Goal: Transaction & Acquisition: Purchase product/service

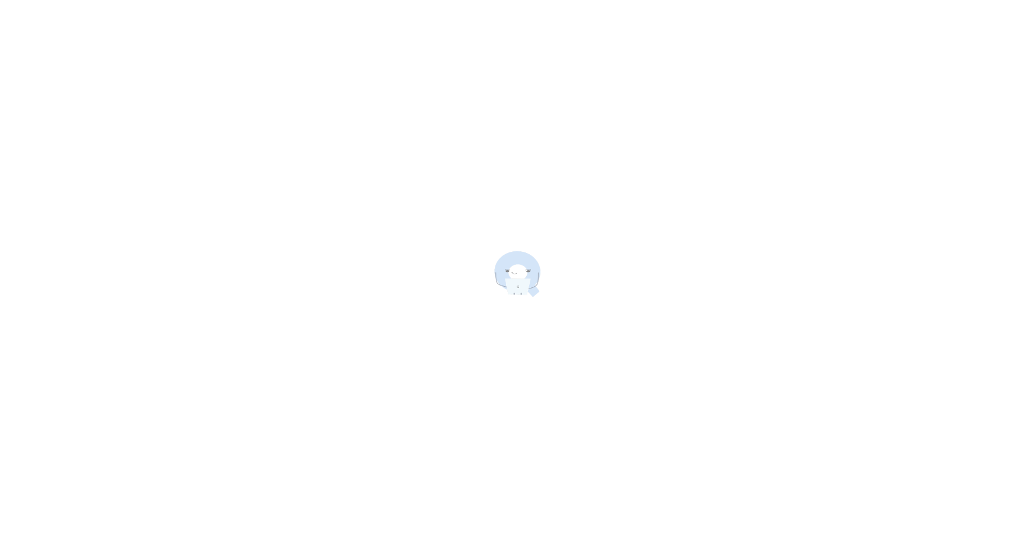
click at [770, 253] on div at bounding box center [517, 274] width 1034 height 548
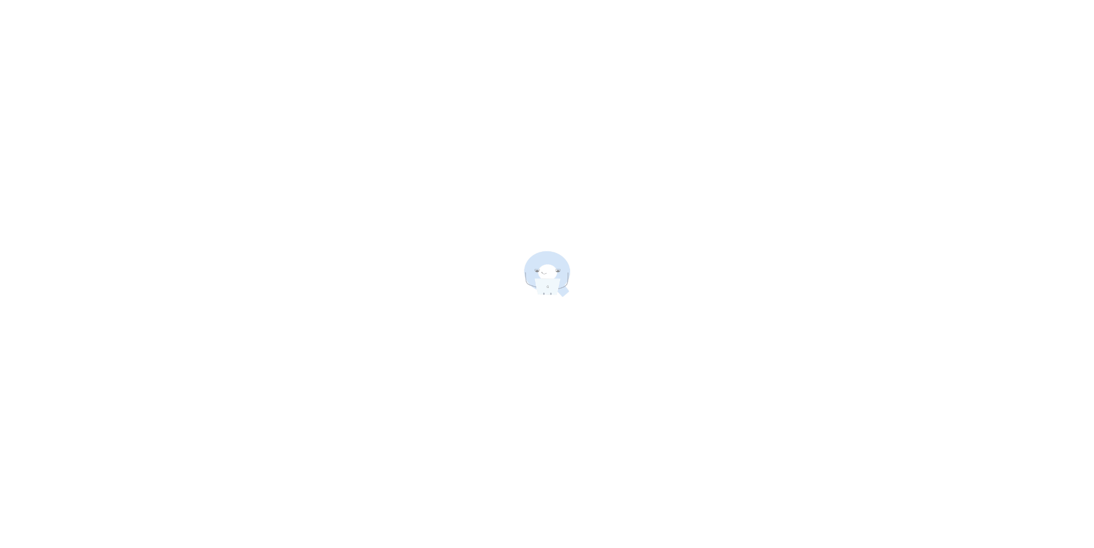
click at [101, 89] on div at bounding box center [547, 274] width 1094 height 548
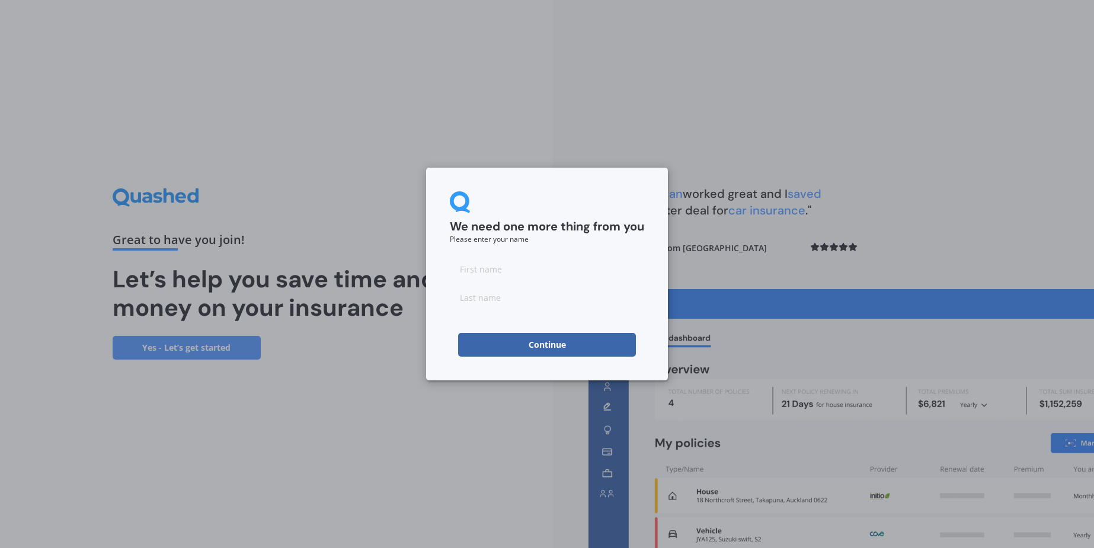
click at [488, 264] on input at bounding box center [547, 269] width 194 height 24
type input "Paul Hedley"
click at [476, 299] on input at bounding box center [547, 298] width 194 height 24
type input "Grant"
click at [507, 347] on button "Continue" at bounding box center [547, 345] width 178 height 24
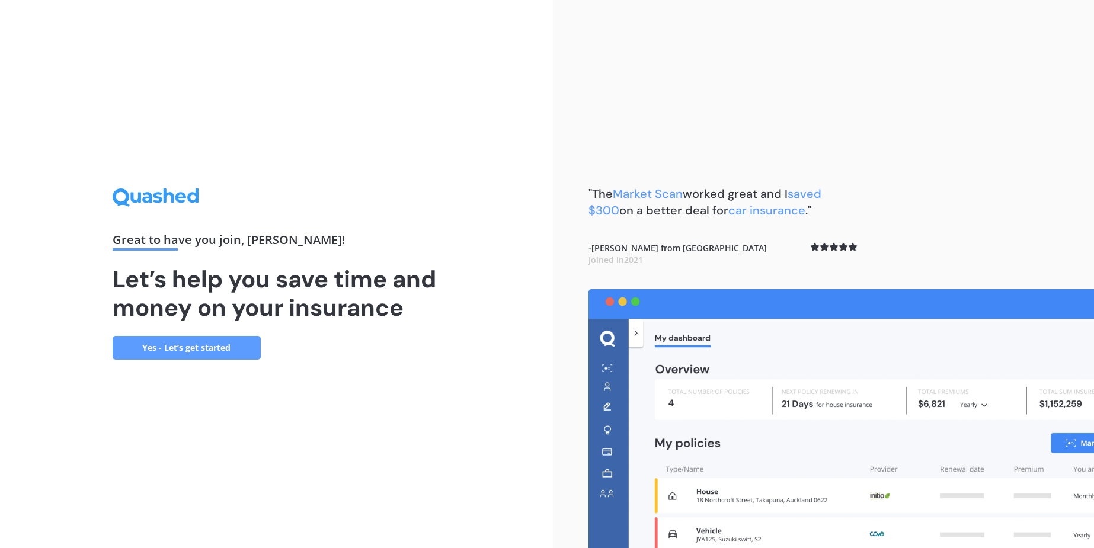
click at [206, 345] on link "Yes - Let’s get started" at bounding box center [187, 348] width 148 height 24
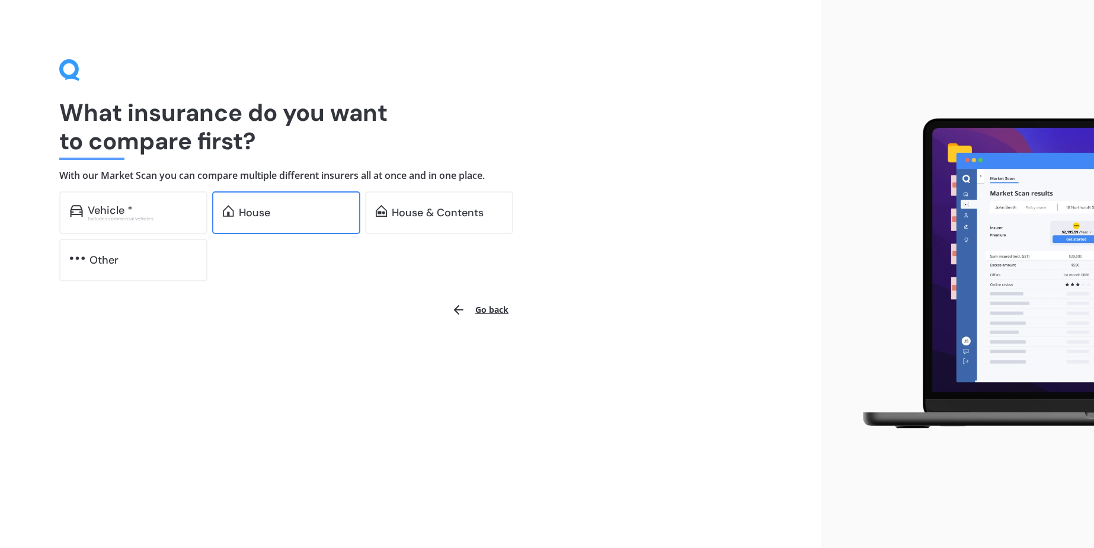
click at [277, 210] on div "House" at bounding box center [294, 213] width 111 height 12
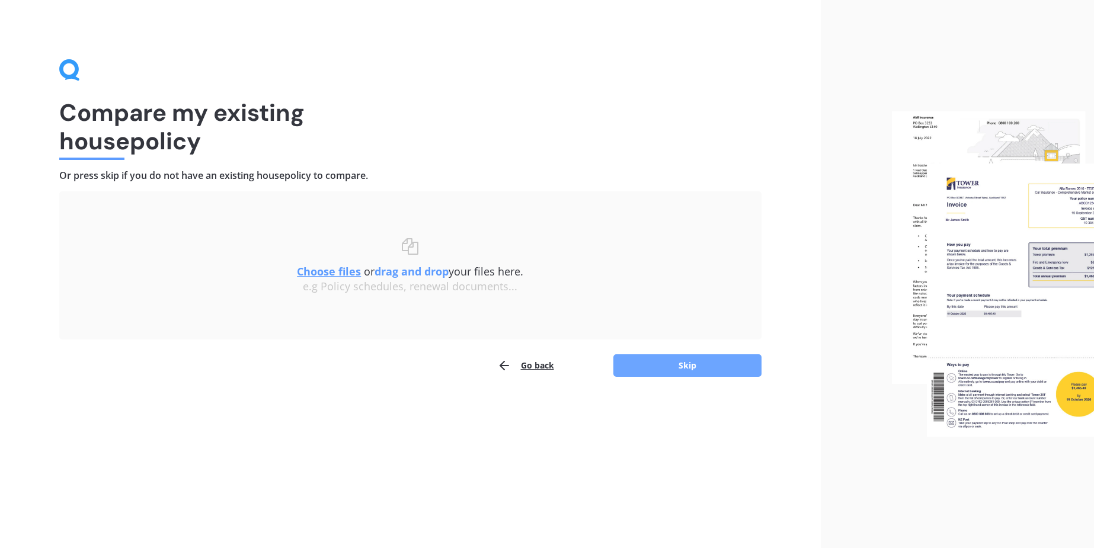
click at [655, 367] on button "Skip" at bounding box center [687, 365] width 148 height 23
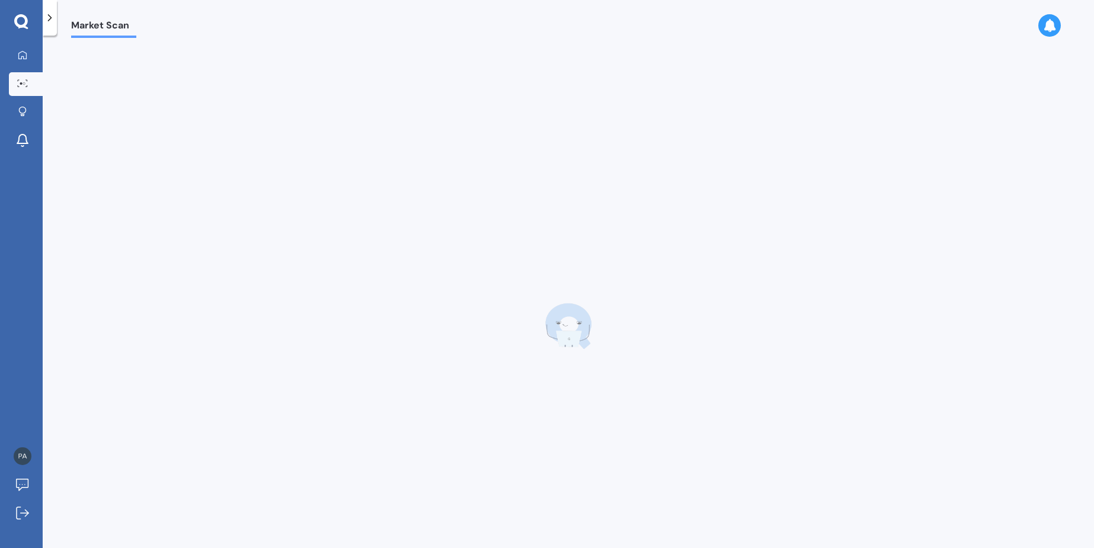
click at [84, 24] on span "Market Scan" at bounding box center [103, 28] width 65 height 16
click at [49, 15] on polyline at bounding box center [50, 18] width 3 height 6
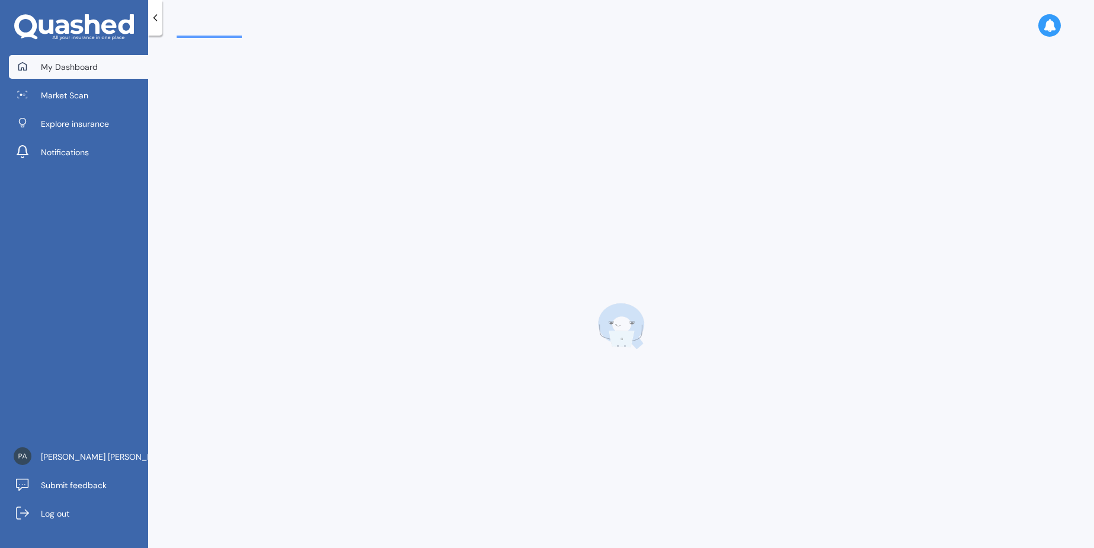
click at [64, 65] on span "My Dashboard" at bounding box center [69, 67] width 57 height 12
click at [268, 419] on div at bounding box center [621, 326] width 889 height 548
click at [60, 66] on span "My Dashboard" at bounding box center [69, 67] width 57 height 12
click at [56, 92] on span "Market Scan" at bounding box center [64, 95] width 47 height 12
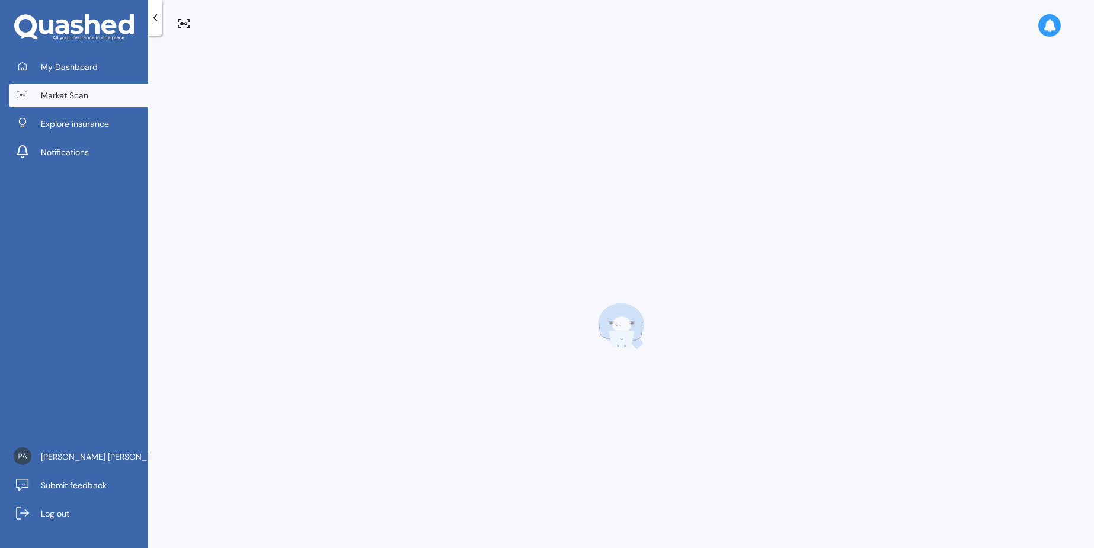
click at [237, 44] on div at bounding box center [620, 294] width 945 height 512
click at [252, 94] on div at bounding box center [621, 326] width 889 height 548
click at [186, 23] on icon at bounding box center [185, 23] width 3 height 3
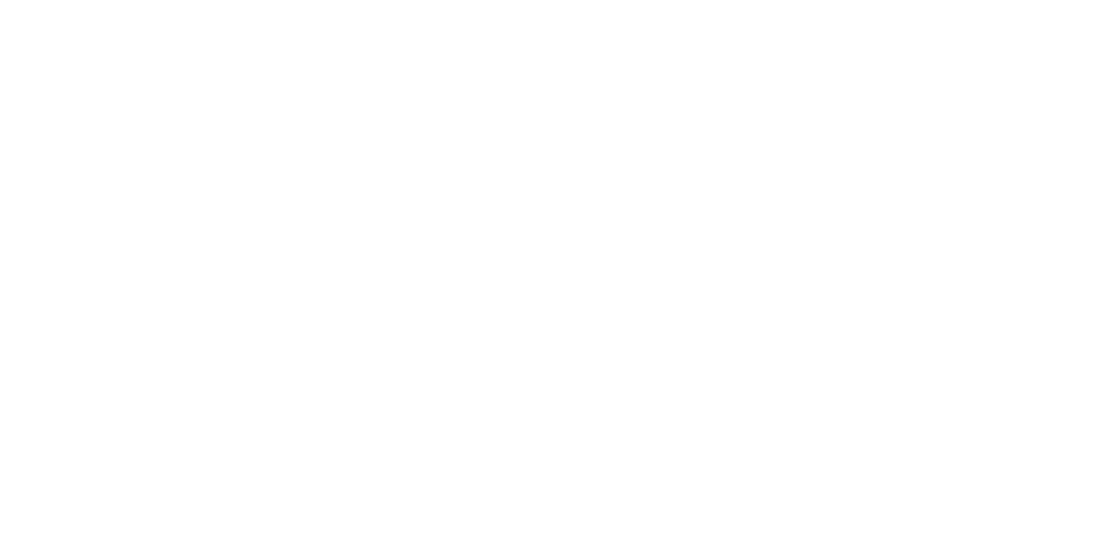
click at [156, 40] on div at bounding box center [547, 274] width 1094 height 548
click at [180, 5] on div at bounding box center [547, 274] width 1094 height 548
click at [266, 108] on div at bounding box center [547, 274] width 1094 height 548
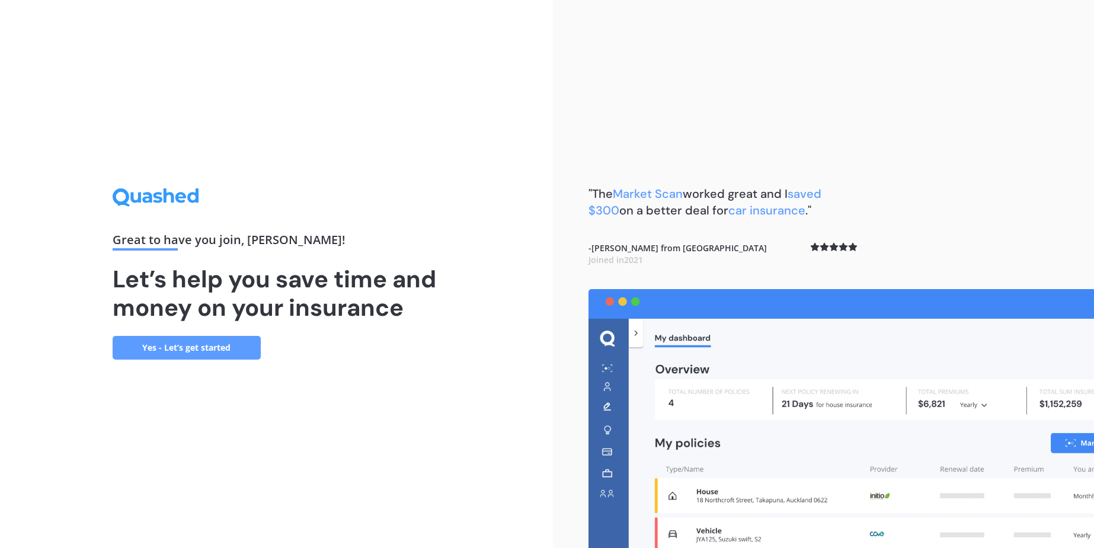
click at [189, 353] on link "Yes - Let’s get started" at bounding box center [187, 348] width 148 height 24
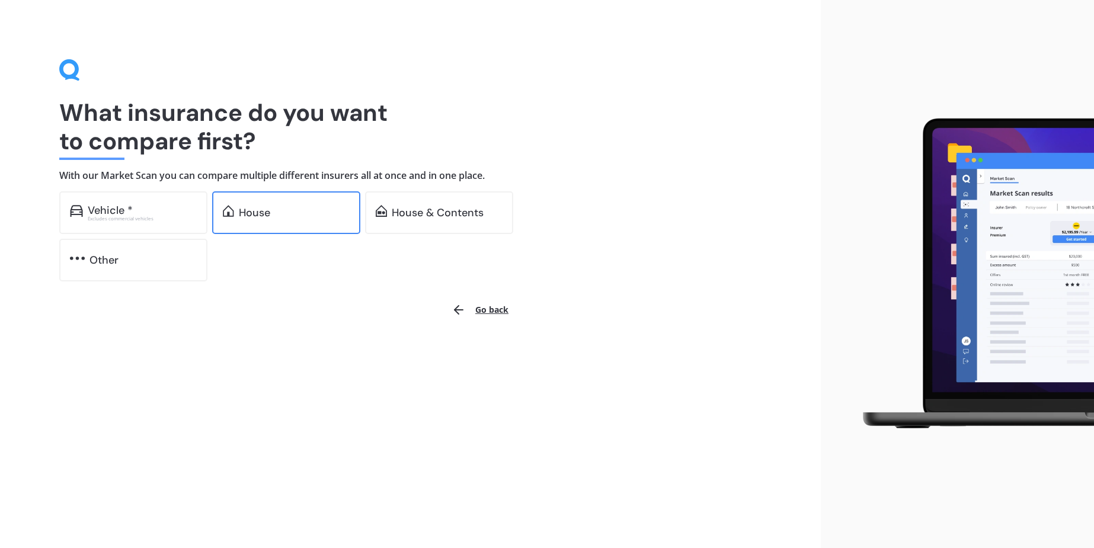
click at [251, 219] on div "House" at bounding box center [254, 213] width 31 height 12
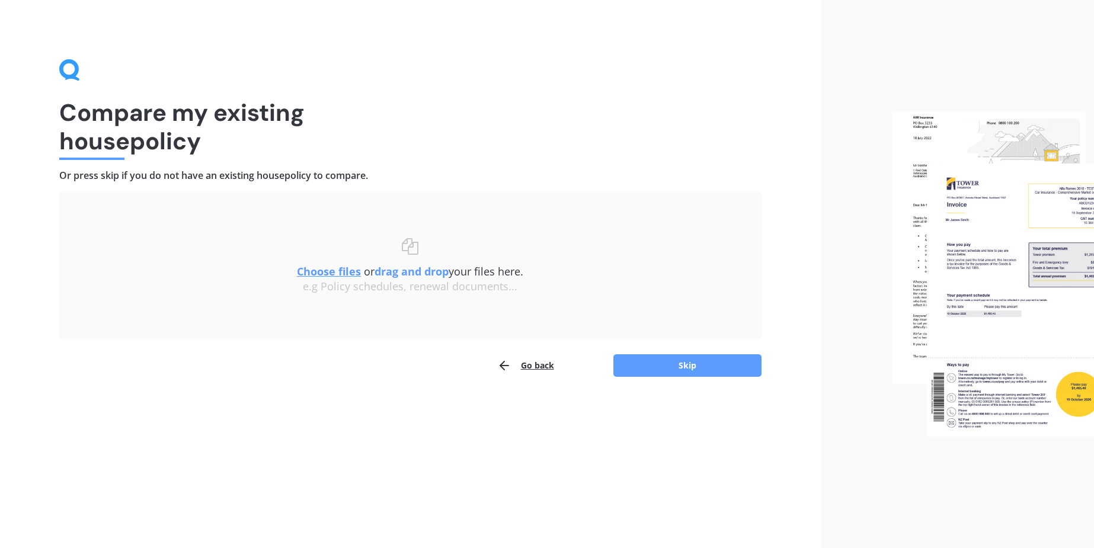
click at [342, 267] on u "Choose files" at bounding box center [329, 271] width 64 height 14
click at [662, 364] on button "Skip" at bounding box center [687, 365] width 148 height 23
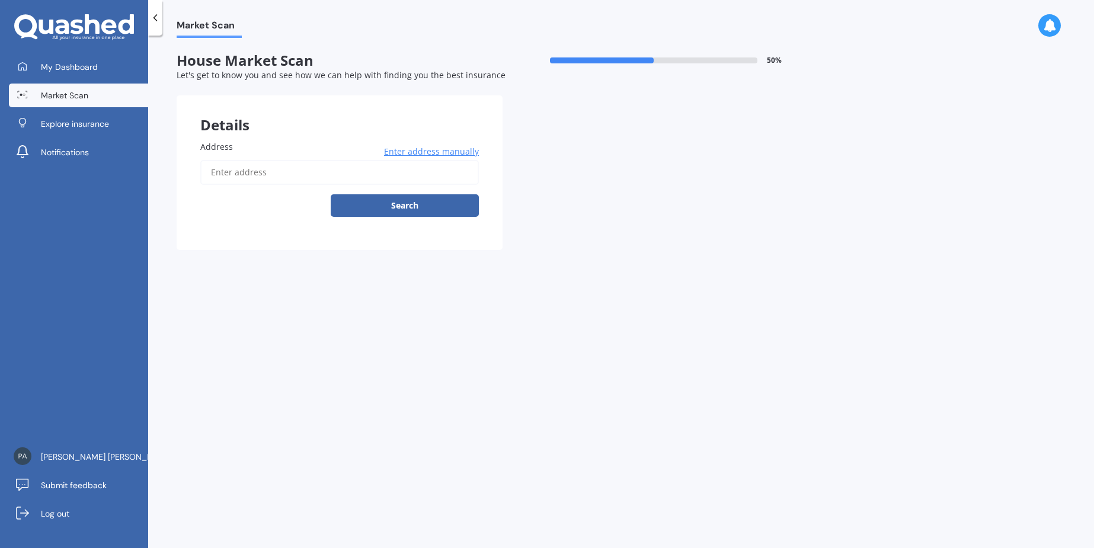
click at [217, 174] on input "Address" at bounding box center [339, 172] width 278 height 25
type input "[STREET_ADDRESS][PERSON_NAME]"
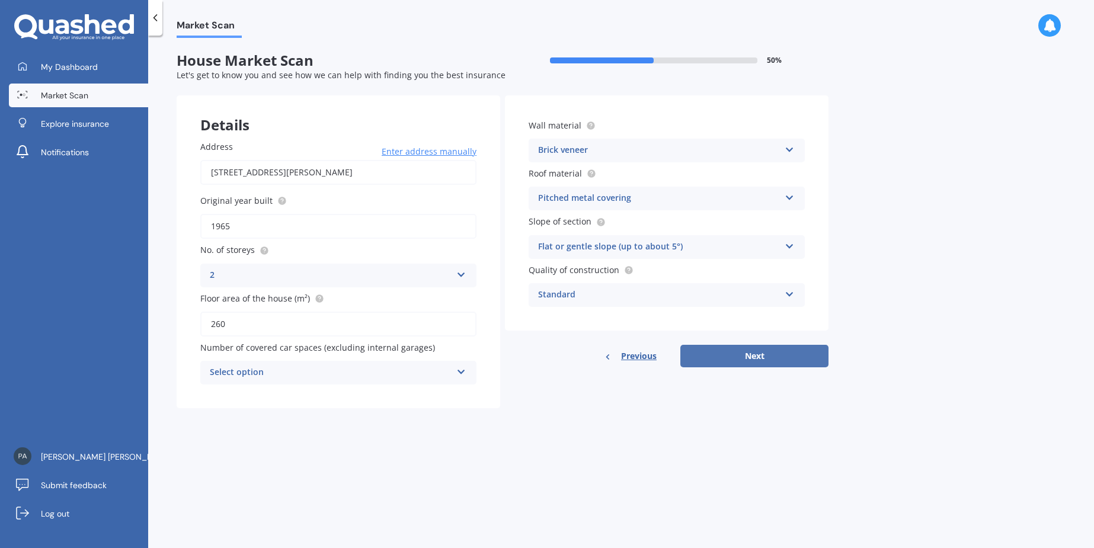
click at [698, 353] on button "Next" at bounding box center [754, 356] width 148 height 23
click at [275, 368] on div "Select option" at bounding box center [333, 372] width 236 height 13
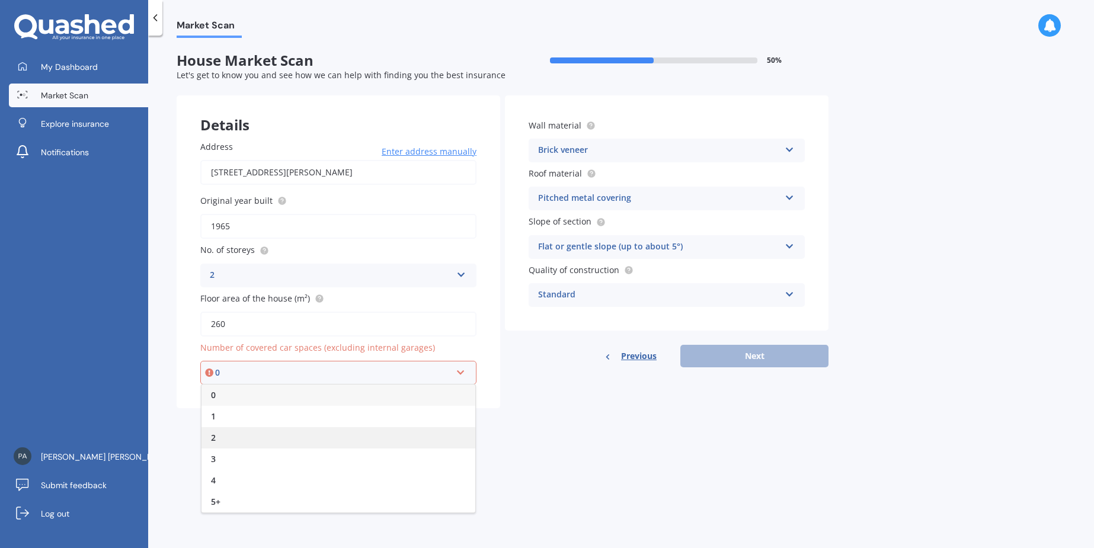
click at [212, 435] on span "2" at bounding box center [213, 437] width 5 height 11
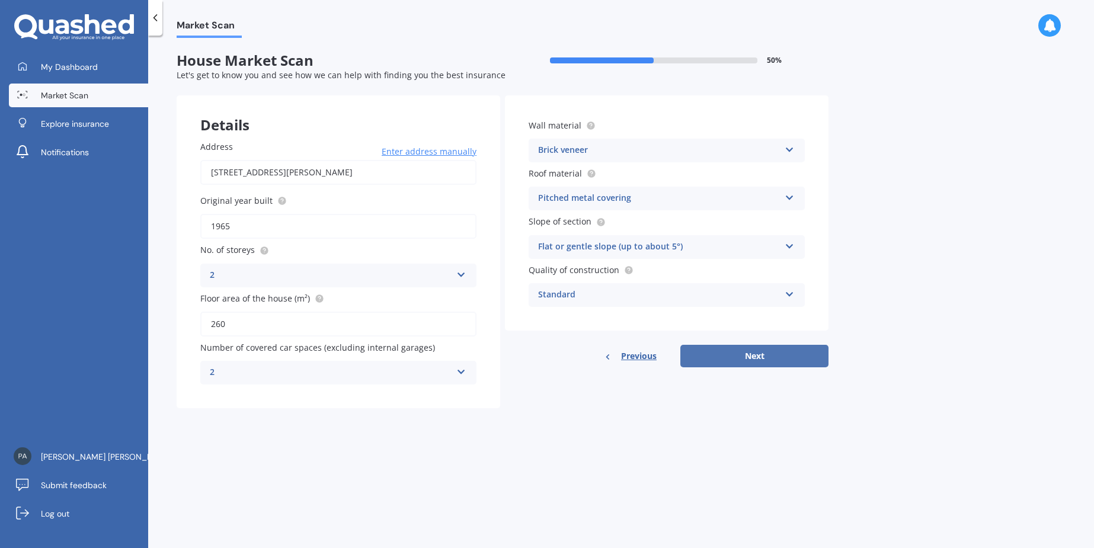
click at [690, 355] on button "Next" at bounding box center [754, 356] width 148 height 23
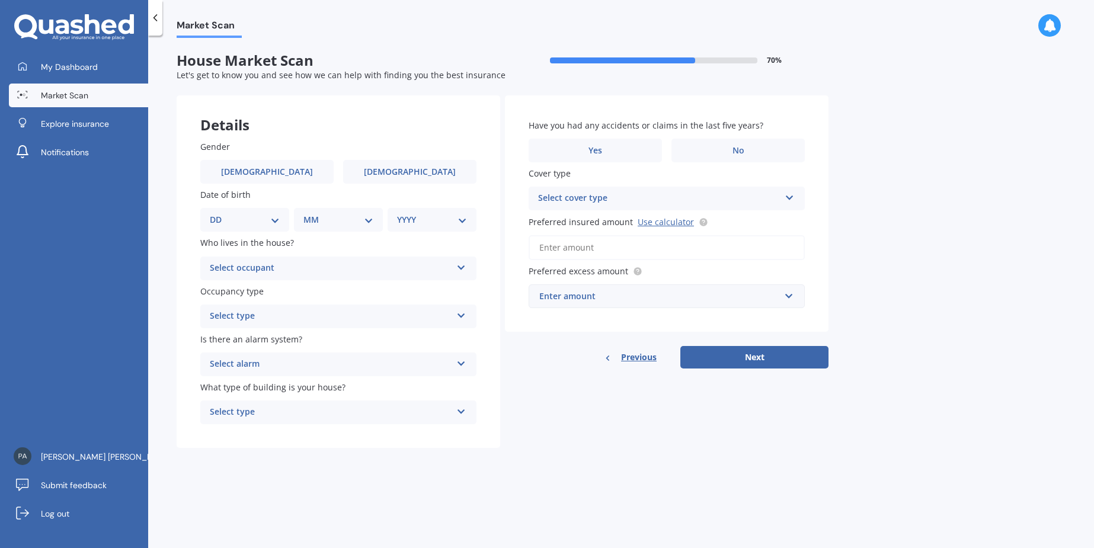
click at [274, 220] on select "DD 01 02 03 04 05 06 07 08 09 10 11 12 13 14 15 16 17 18 19 20 21 22 23 24 25 2…" at bounding box center [245, 219] width 70 height 13
select select "03"
click at [219, 213] on select "DD 01 02 03 04 05 06 07 08 09 10 11 12 13 14 15 16 17 18 19 20 21 22 23 24 25 2…" at bounding box center [245, 219] width 70 height 13
click at [369, 220] on select "MM 01 02 03 04 05 06 07 08 09 10 11 12" at bounding box center [340, 219] width 65 height 13
select select "03"
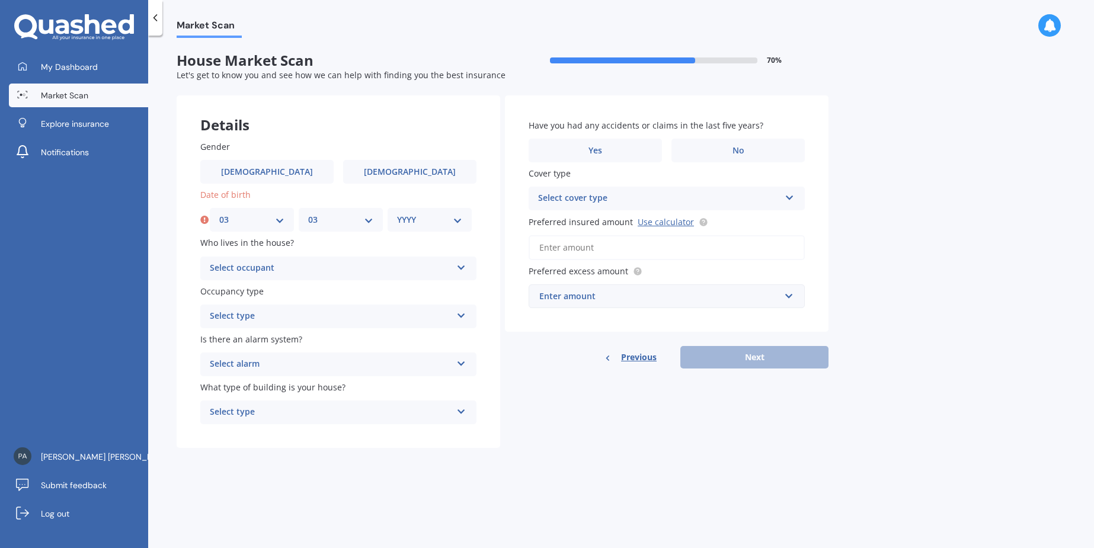
click at [308, 213] on select "MM 01 02 03 04 05 06 07 08 09 10 11 12" at bounding box center [340, 219] width 65 height 13
click at [456, 220] on select "YYYY 2009 2008 2007 2006 2005 2004 2003 2002 2001 2000 1999 1998 1997 1996 1995…" at bounding box center [429, 219] width 65 height 13
select select "1954"
click at [397, 213] on select "YYYY 2009 2008 2007 2006 2005 2004 2003 2002 2001 2000 1999 1998 1997 1996 1995…" at bounding box center [429, 219] width 65 height 13
click at [461, 267] on icon at bounding box center [461, 265] width 10 height 8
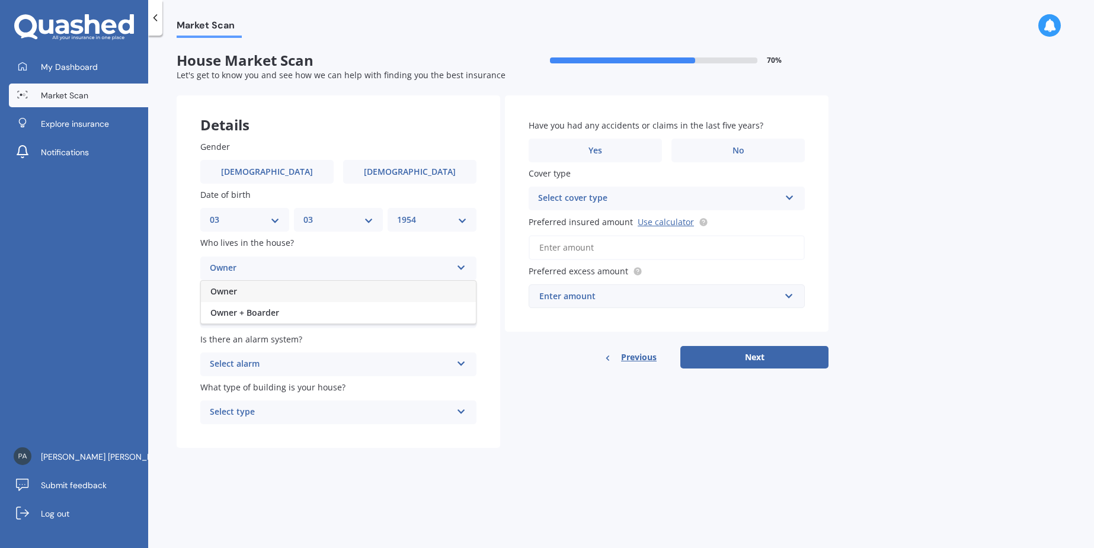
click at [245, 294] on div "Owner" at bounding box center [338, 291] width 275 height 21
click at [459, 316] on icon at bounding box center [461, 313] width 10 height 8
click at [222, 338] on span "Permanent" at bounding box center [232, 339] width 45 height 11
click at [461, 363] on icon at bounding box center [461, 361] width 10 height 8
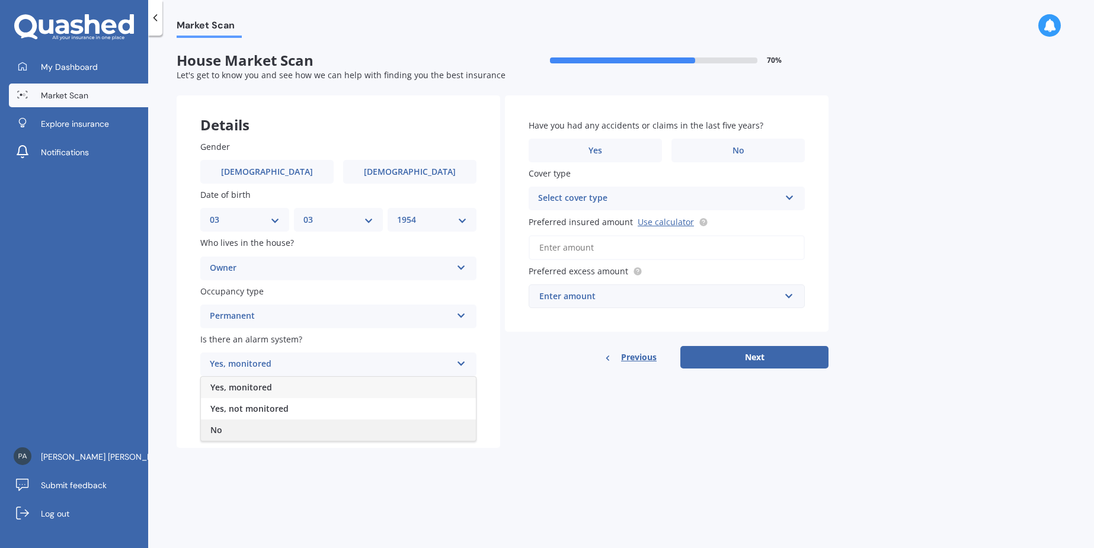
click at [218, 429] on span "No" at bounding box center [216, 429] width 12 height 11
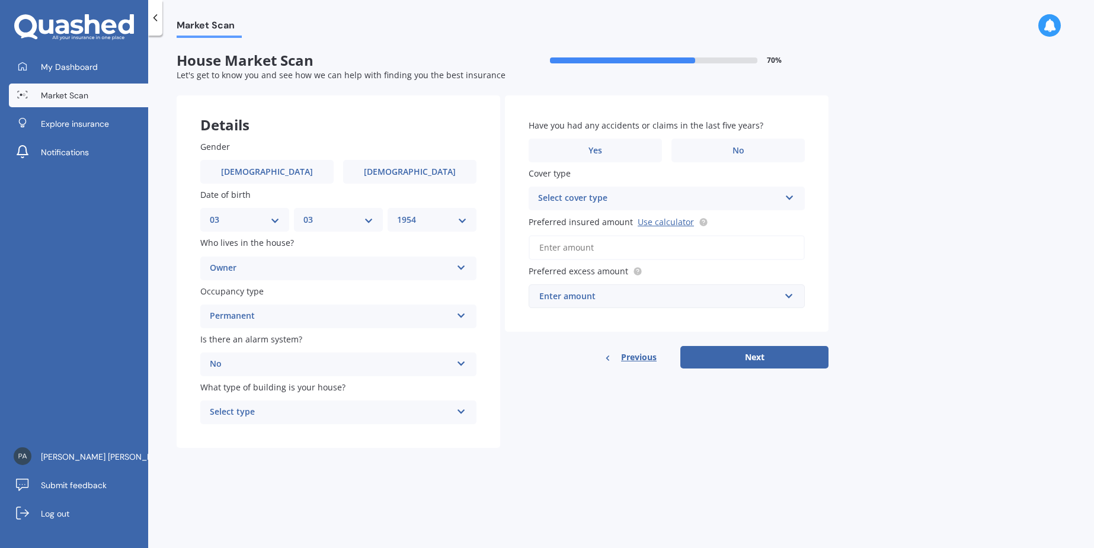
click at [461, 409] on icon at bounding box center [461, 409] width 10 height 8
click at [247, 436] on span "Freestanding" at bounding box center [236, 434] width 53 height 11
click at [700, 156] on label "No" at bounding box center [737, 151] width 133 height 24
click at [0, 0] on input "No" at bounding box center [0, 0] width 0 height 0
click at [789, 198] on icon at bounding box center [789, 195] width 10 height 8
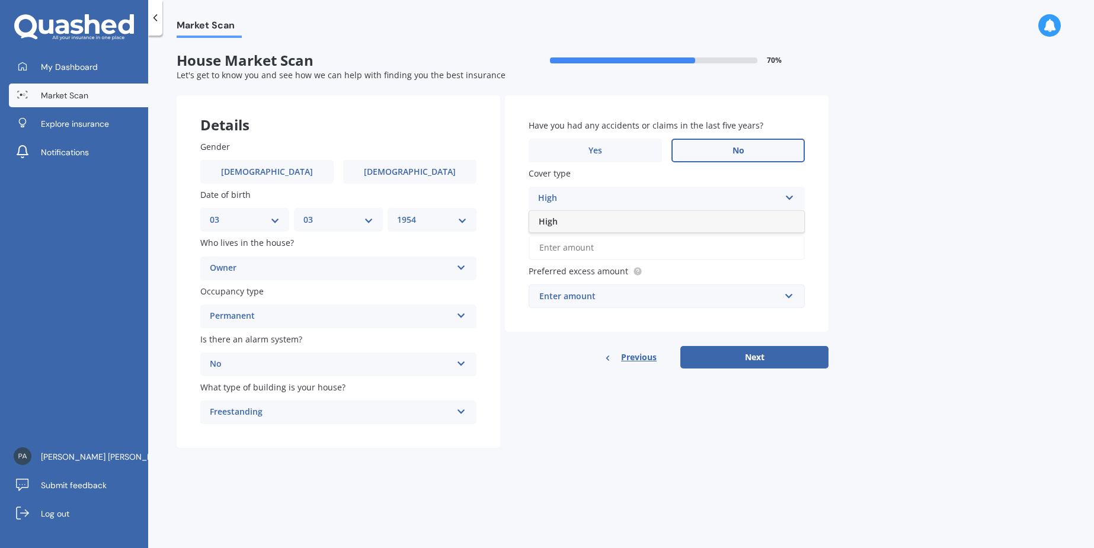
click at [563, 246] on input "Preferred insured amount Use calculator" at bounding box center [666, 247] width 276 height 25
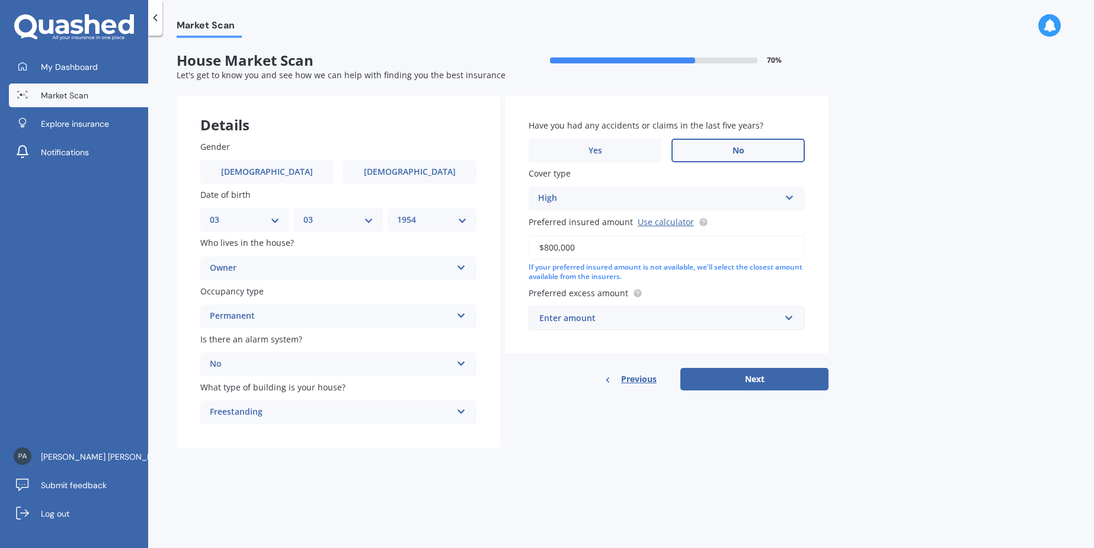
type input "$800,000"
click at [788, 318] on input "text" at bounding box center [662, 318] width 265 height 23
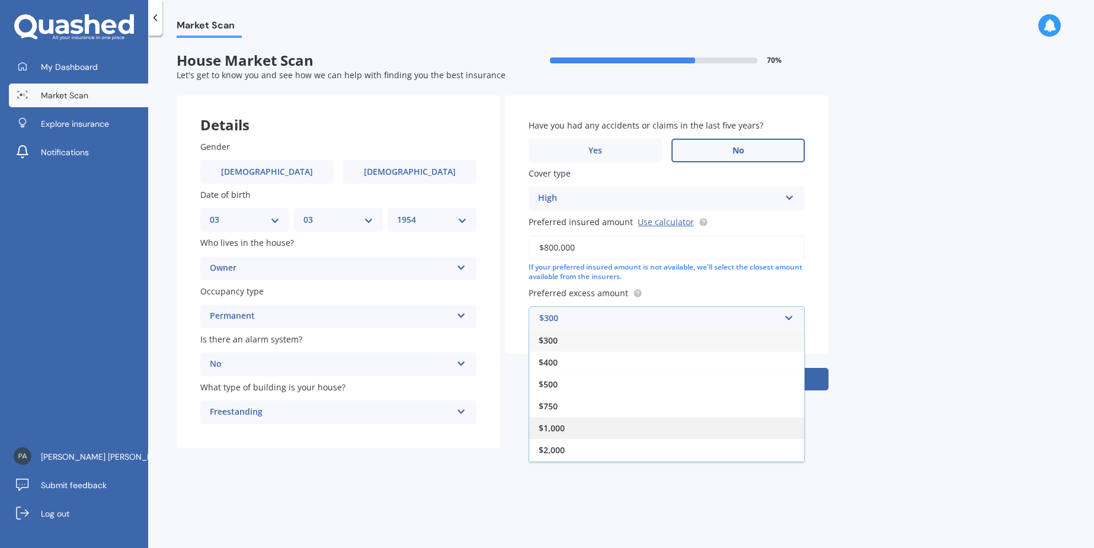
click at [551, 428] on span "$1,000" at bounding box center [551, 427] width 26 height 11
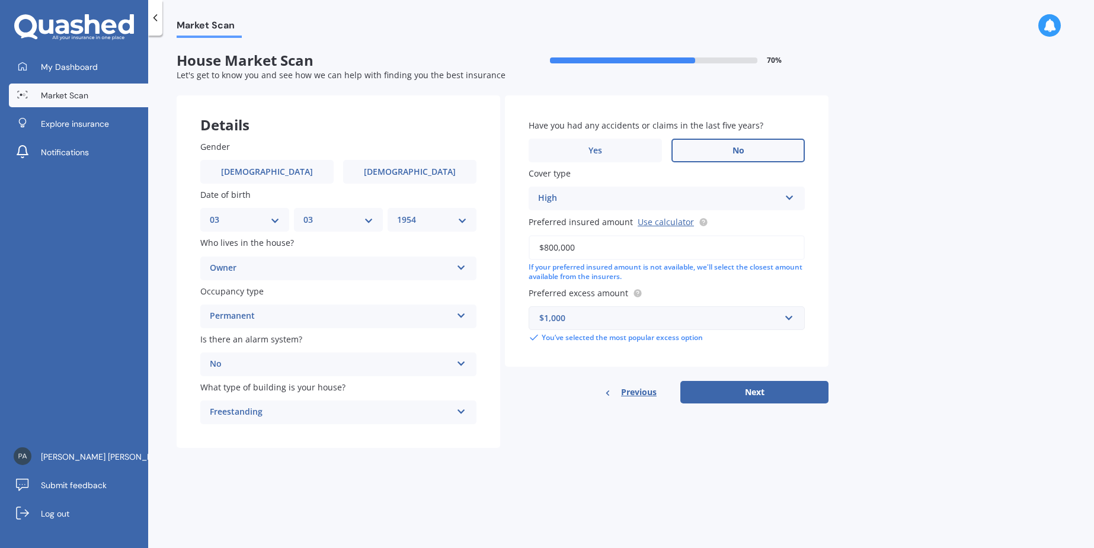
click at [565, 396] on div "Previous Next" at bounding box center [666, 392] width 323 height 23
click at [719, 394] on button "Next" at bounding box center [754, 392] width 148 height 23
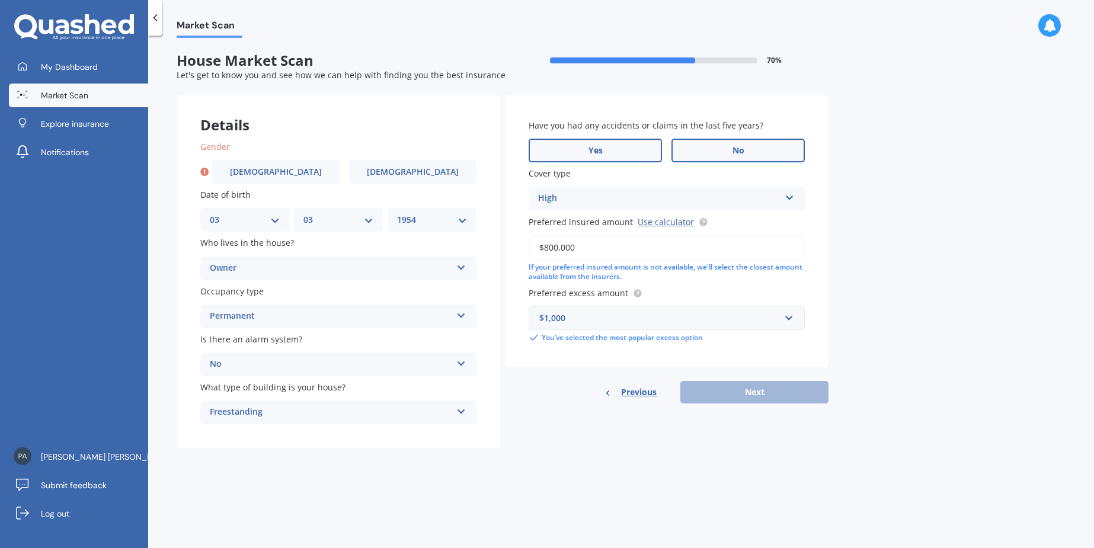
click at [602, 151] on span "Yes" at bounding box center [595, 151] width 14 height 10
click at [0, 0] on input "Yes" at bounding box center [0, 0] width 0 height 0
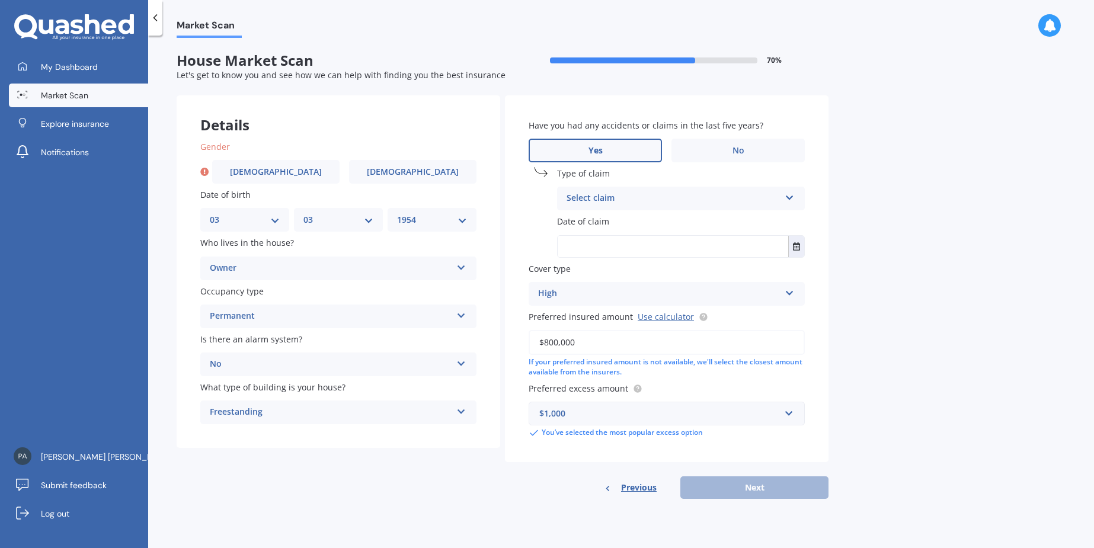
click at [598, 198] on div "Select claim" at bounding box center [672, 198] width 213 height 14
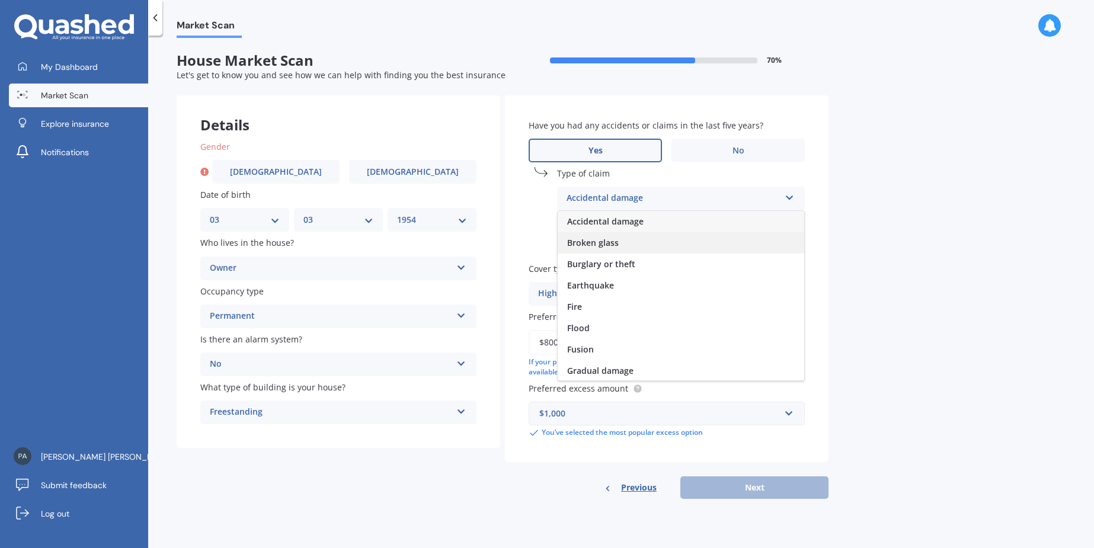
click at [595, 244] on span "Broken glass" at bounding box center [593, 242] width 52 height 11
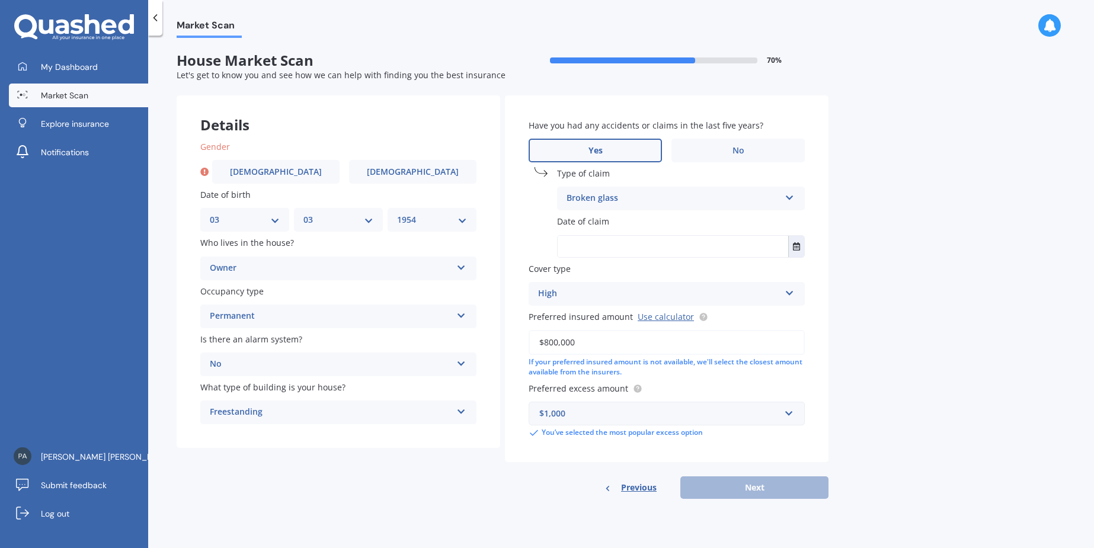
click at [582, 242] on input "text" at bounding box center [672, 246] width 230 height 21
click at [798, 245] on icon "Select date" at bounding box center [796, 246] width 7 height 8
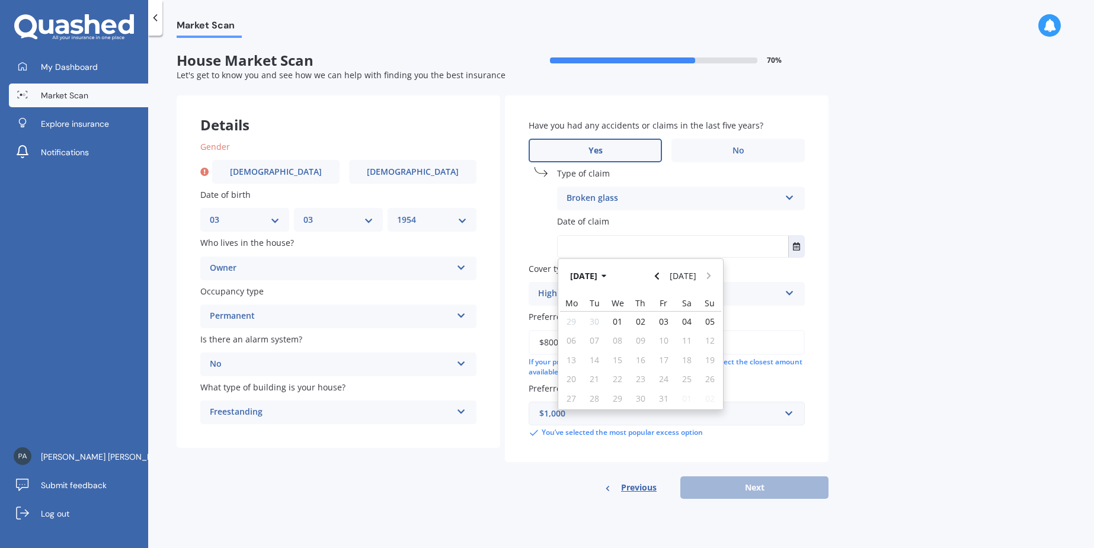
click at [581, 246] on input "text" at bounding box center [672, 246] width 230 height 21
type input "2023"
click at [904, 288] on div "Market Scan House Market Scan 70 % Let's get to know you and see how we can hel…" at bounding box center [620, 294] width 945 height 512
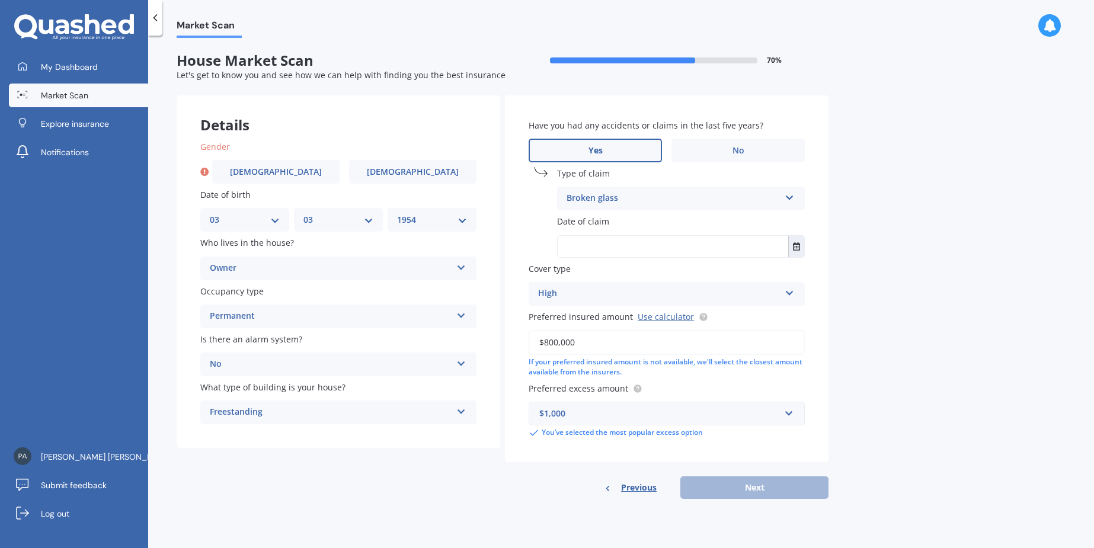
click at [591, 245] on input "text" at bounding box center [672, 246] width 230 height 21
type input "2023"
click at [719, 483] on div "Previous Next" at bounding box center [666, 487] width 323 height 23
click at [797, 245] on icon "Select date" at bounding box center [796, 246] width 7 height 8
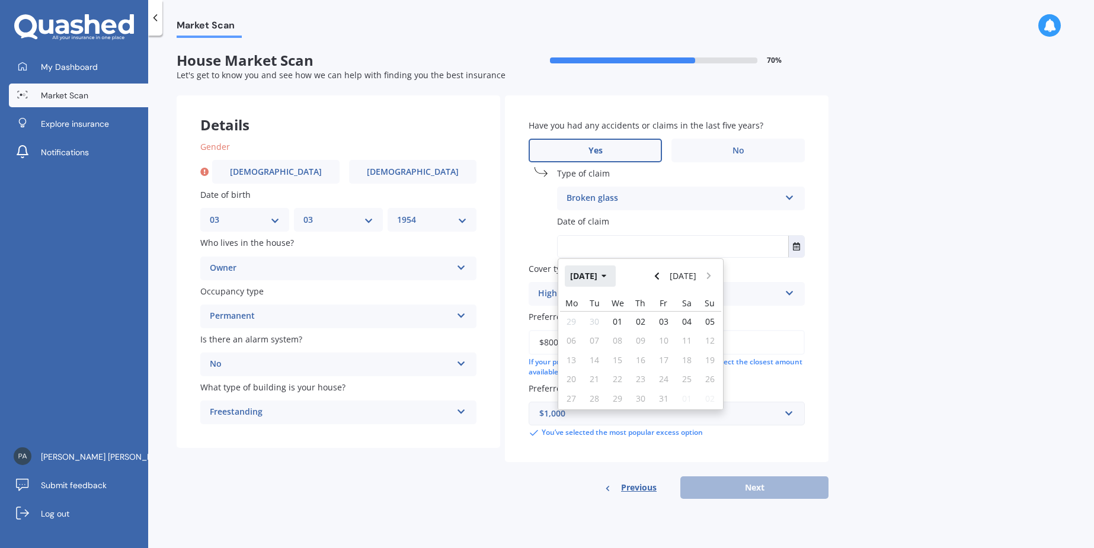
click at [607, 274] on icon "button" at bounding box center [603, 276] width 5 height 8
click at [597, 276] on icon "button" at bounding box center [595, 276] width 5 height 3
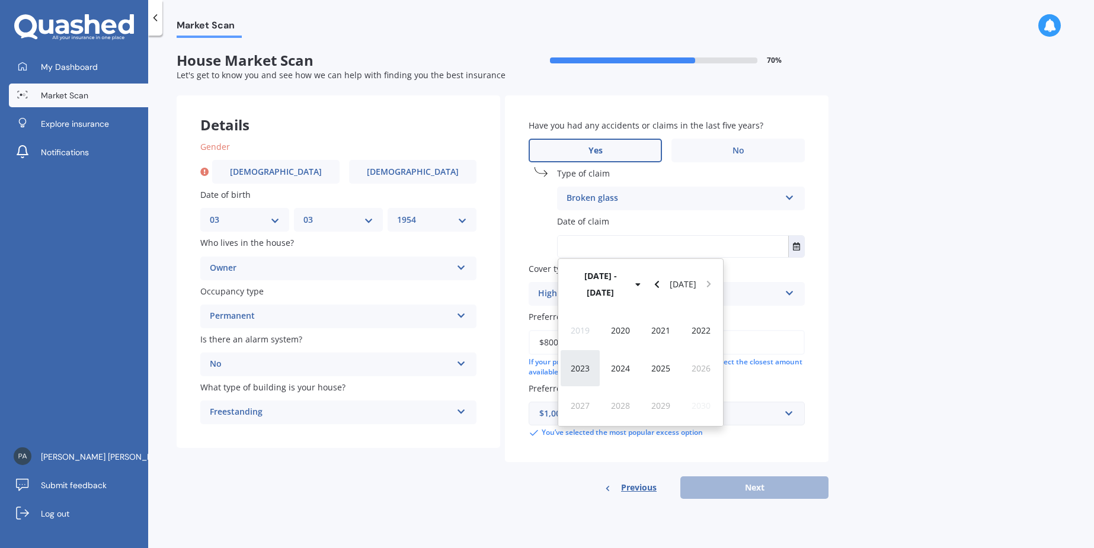
click at [585, 363] on span "2023" at bounding box center [579, 368] width 19 height 11
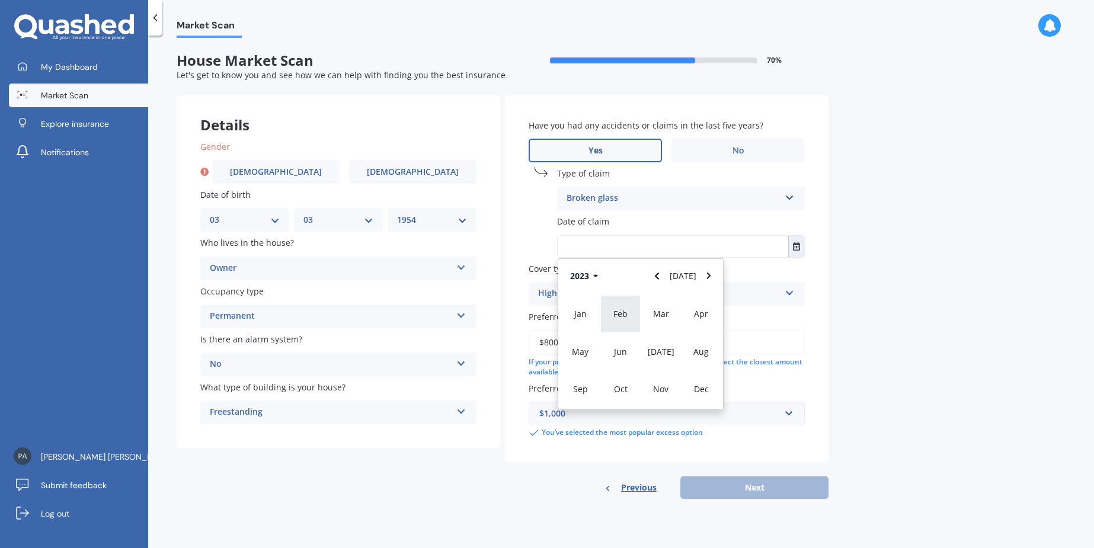
click at [623, 311] on span "Feb" at bounding box center [620, 313] width 14 height 11
click at [895, 312] on div "Market Scan House Market Scan 70 % Let's get to know you and see how we can hel…" at bounding box center [620, 294] width 945 height 512
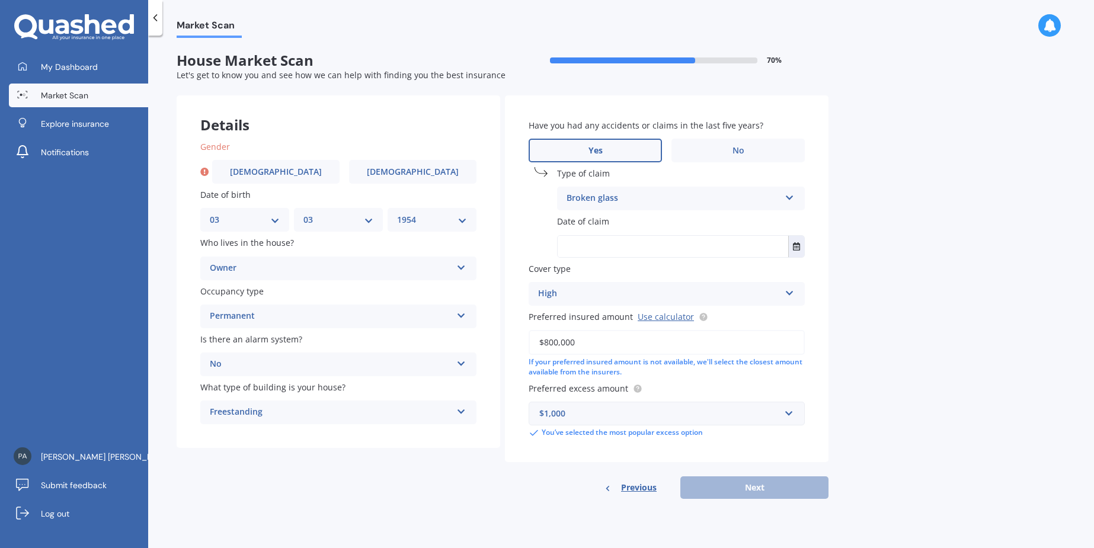
click at [623, 248] on input "text" at bounding box center [672, 246] width 230 height 21
click at [794, 247] on icon "Select date" at bounding box center [796, 246] width 7 height 8
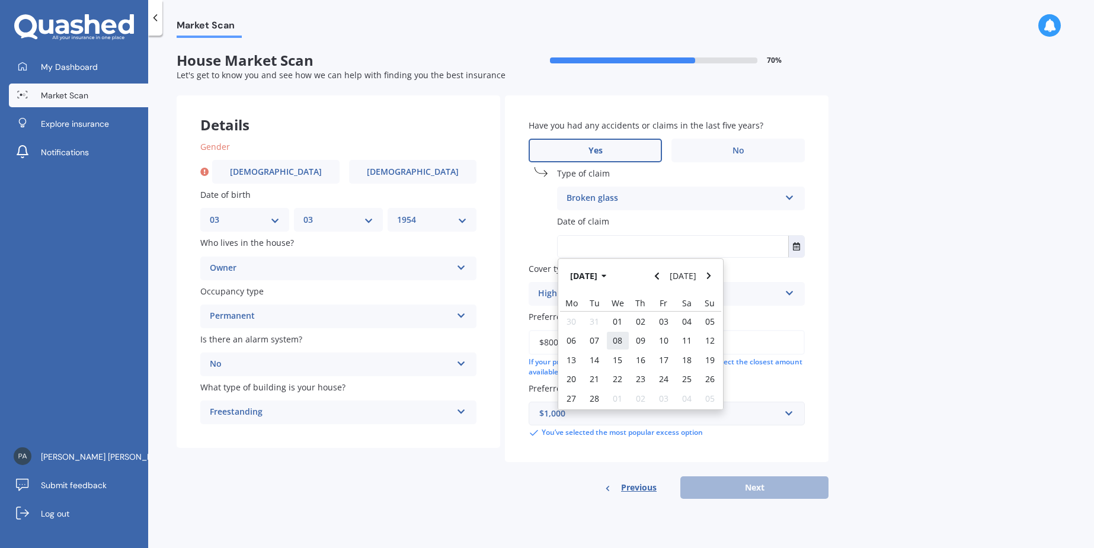
click at [616, 340] on span "08" at bounding box center [617, 340] width 9 height 11
type input "[DATE]"
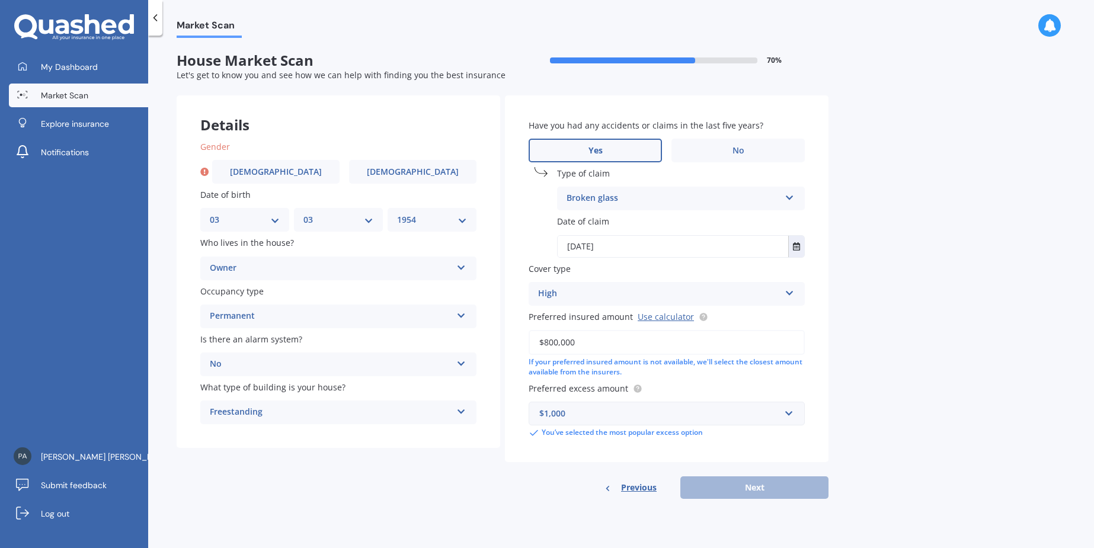
click at [656, 332] on input "$800,000" at bounding box center [666, 342] width 276 height 25
click at [639, 421] on input "text" at bounding box center [662, 413] width 265 height 23
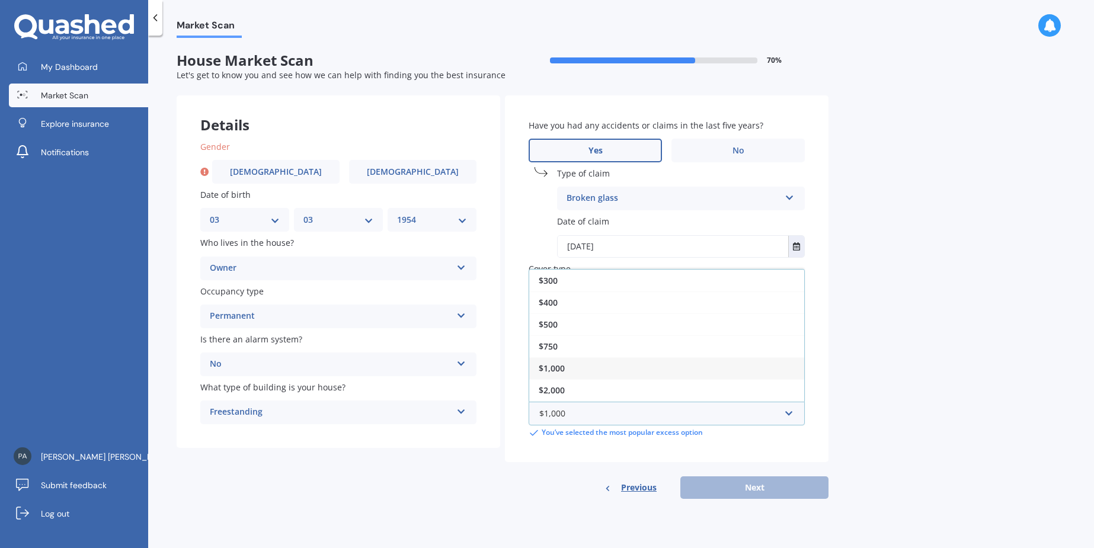
click at [546, 367] on span "$1,000" at bounding box center [551, 368] width 26 height 11
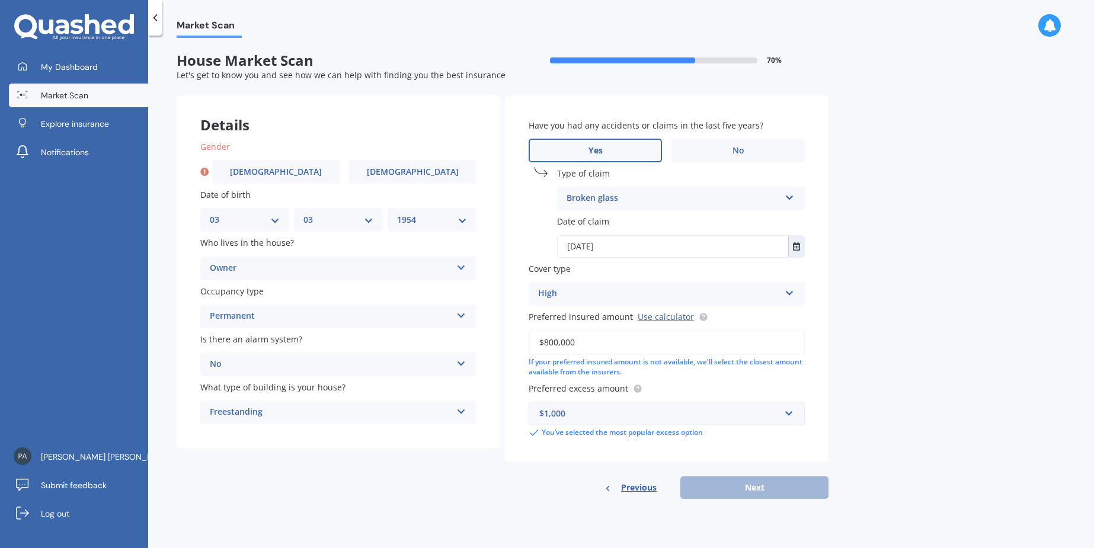
click at [549, 485] on div "Previous Next" at bounding box center [666, 487] width 323 height 23
click at [726, 476] on div "Previous Next" at bounding box center [666, 487] width 323 height 23
click at [627, 489] on span "Previous" at bounding box center [639, 488] width 36 height 18
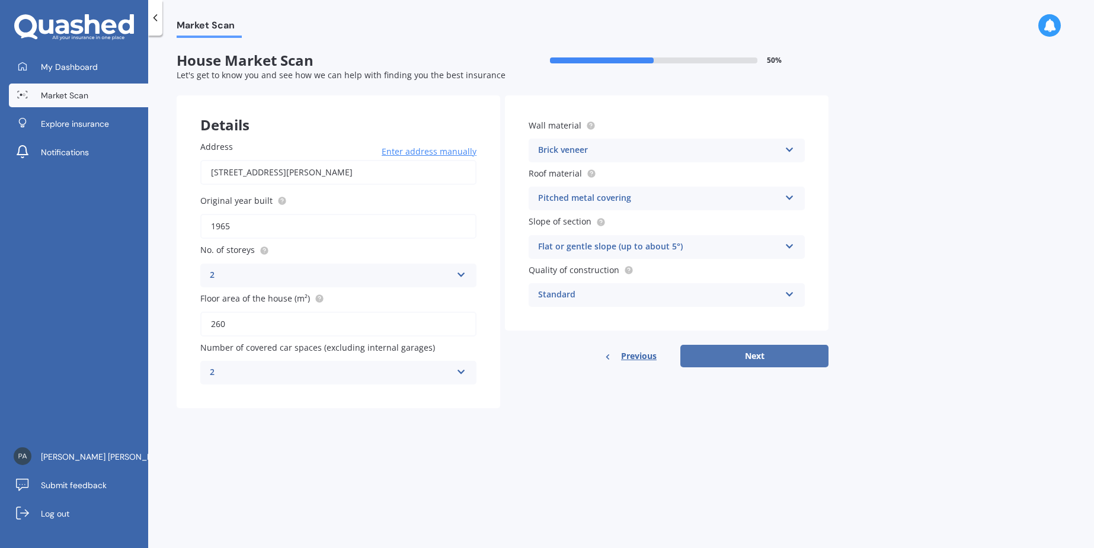
click at [772, 359] on button "Next" at bounding box center [754, 356] width 148 height 23
select select "03"
select select "1954"
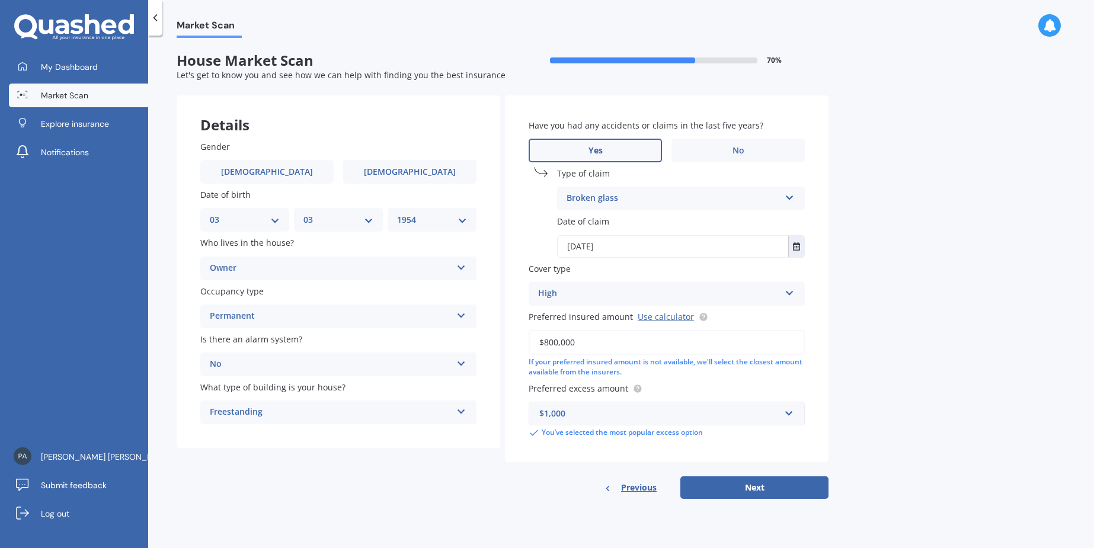
click at [633, 201] on div "Broken glass" at bounding box center [672, 198] width 213 height 14
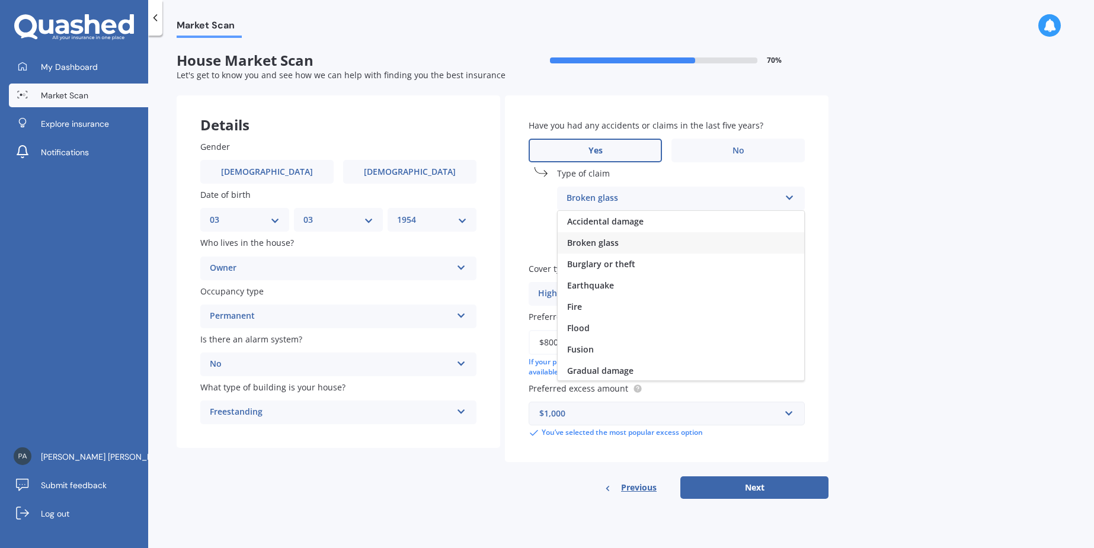
click at [605, 242] on span "Broken glass" at bounding box center [593, 242] width 52 height 11
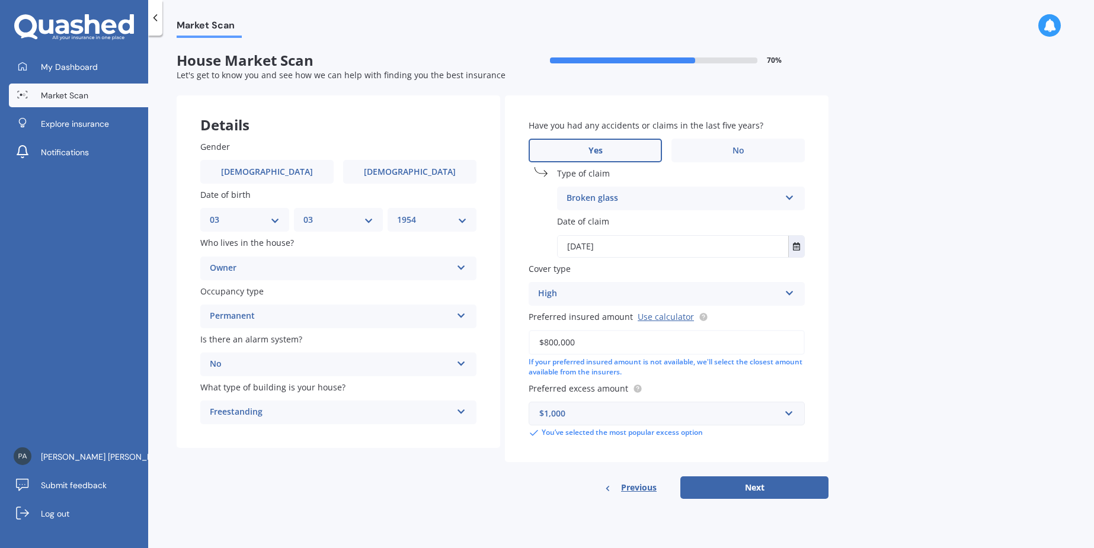
click at [523, 222] on div "Have you had any accidents or claims in the last five years? Yes No Type of cla…" at bounding box center [666, 278] width 323 height 367
click at [791, 293] on icon at bounding box center [789, 291] width 10 height 8
click at [873, 297] on div "Market Scan House Market Scan 70 % Let's get to know you and see how we can hel…" at bounding box center [620, 294] width 945 height 512
click at [688, 344] on input "$800,000" at bounding box center [666, 342] width 276 height 25
click at [734, 483] on button "Next" at bounding box center [754, 487] width 148 height 23
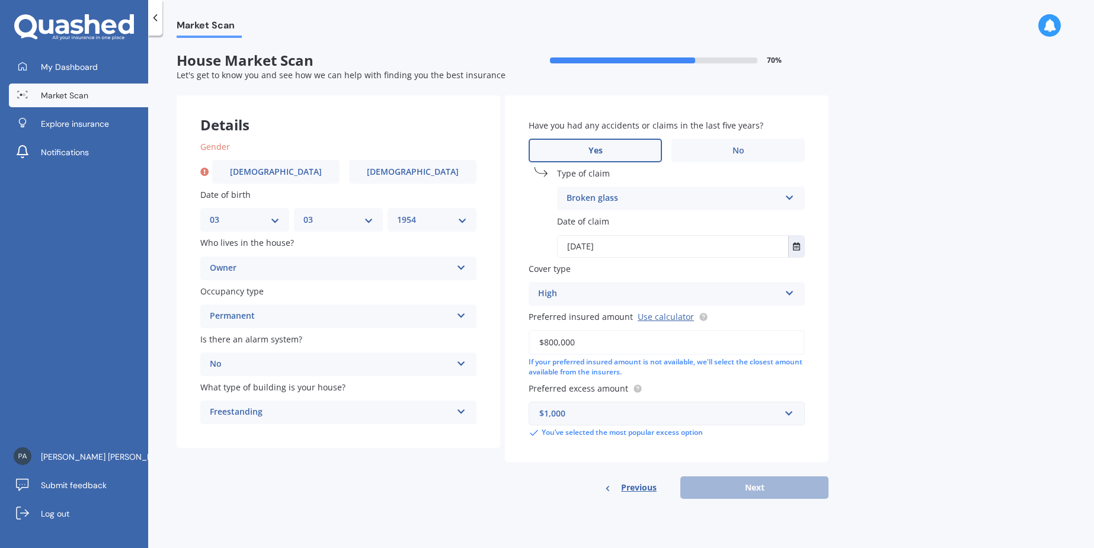
click at [460, 412] on icon at bounding box center [461, 409] width 10 height 8
click at [241, 435] on span "Freestanding" at bounding box center [236, 434] width 53 height 11
click at [659, 198] on div "Broken glass" at bounding box center [672, 198] width 213 height 14
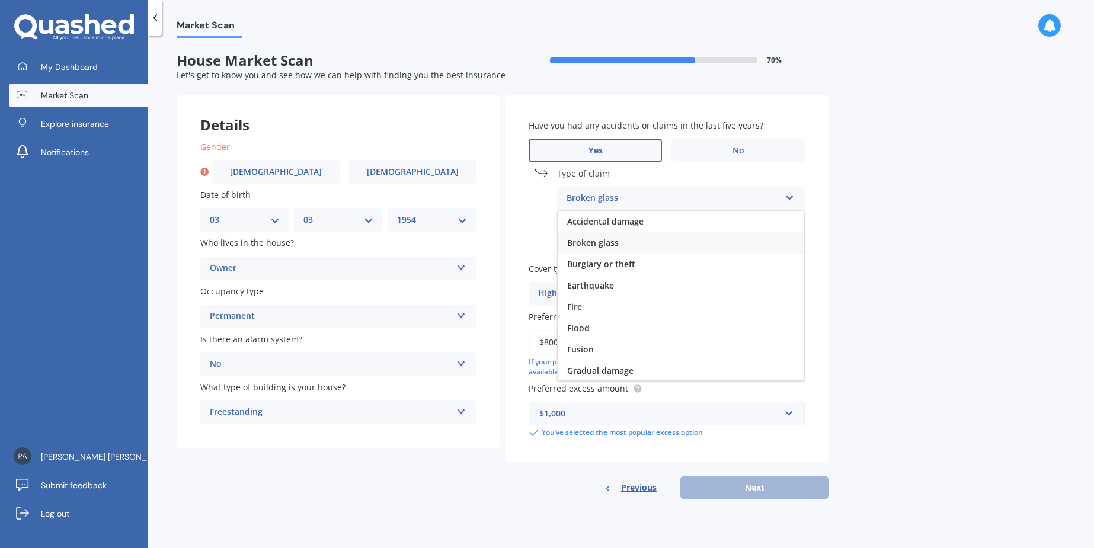
click at [890, 190] on div "Market Scan House Market Scan 70 % Let's get to know you and see how we can hel…" at bounding box center [620, 294] width 945 height 512
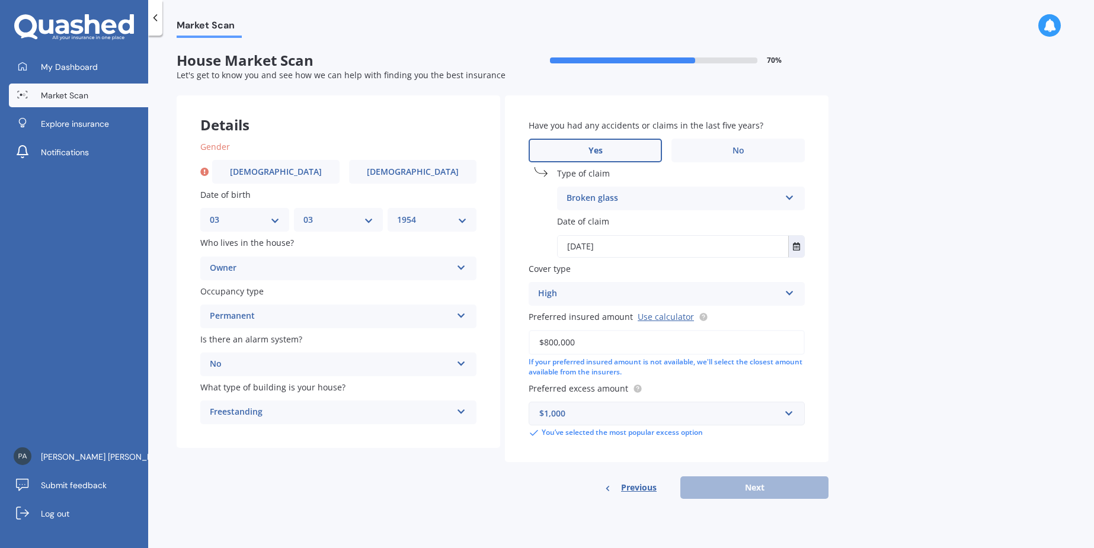
click at [658, 249] on input "[DATE]" at bounding box center [672, 246] width 230 height 21
click at [640, 298] on div "High" at bounding box center [659, 294] width 242 height 14
click at [619, 314] on div "High" at bounding box center [666, 316] width 275 height 21
click at [656, 313] on link "Use calculator" at bounding box center [665, 316] width 56 height 11
click at [721, 483] on div "Previous Next" at bounding box center [666, 487] width 323 height 23
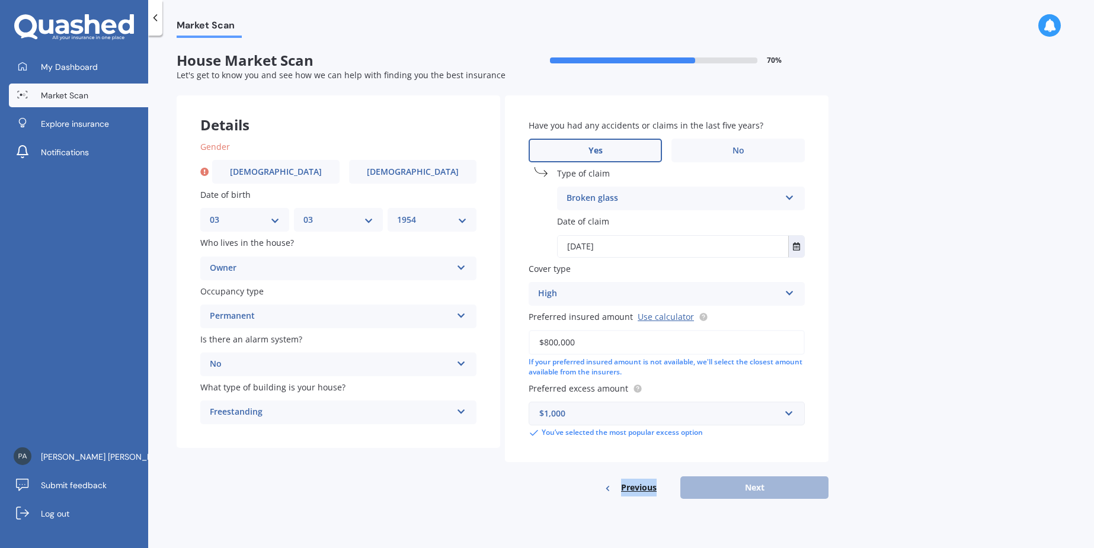
click at [721, 483] on div "Previous Next" at bounding box center [666, 487] width 323 height 23
click at [712, 496] on div "Previous Next" at bounding box center [666, 487] width 323 height 23
click at [637, 251] on input "[DATE]" at bounding box center [672, 246] width 230 height 21
click at [634, 296] on div "High" at bounding box center [659, 294] width 242 height 14
click at [581, 325] on div "High" at bounding box center [666, 316] width 275 height 21
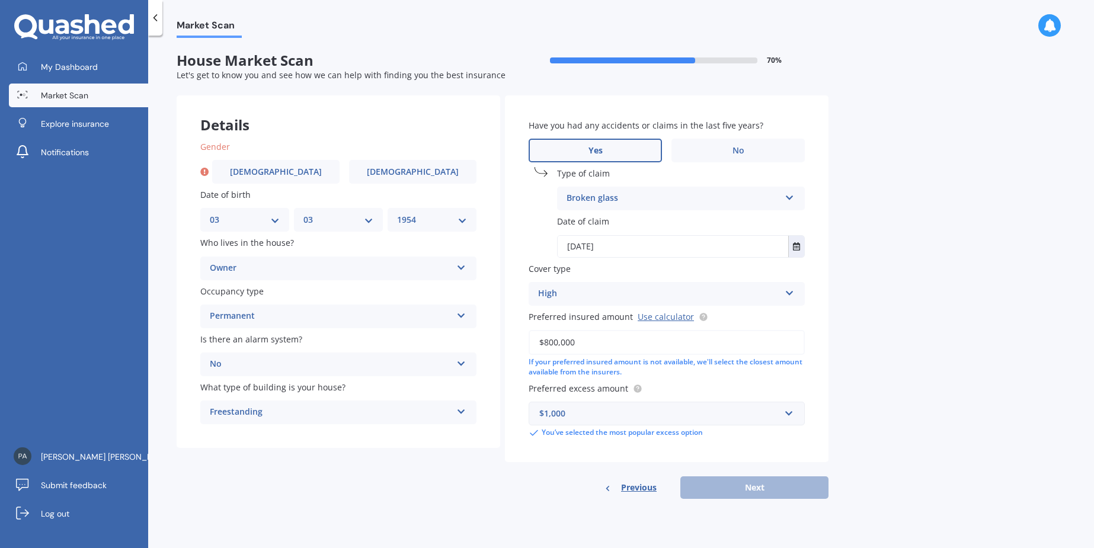
click at [665, 411] on div "$1,000" at bounding box center [659, 413] width 241 height 13
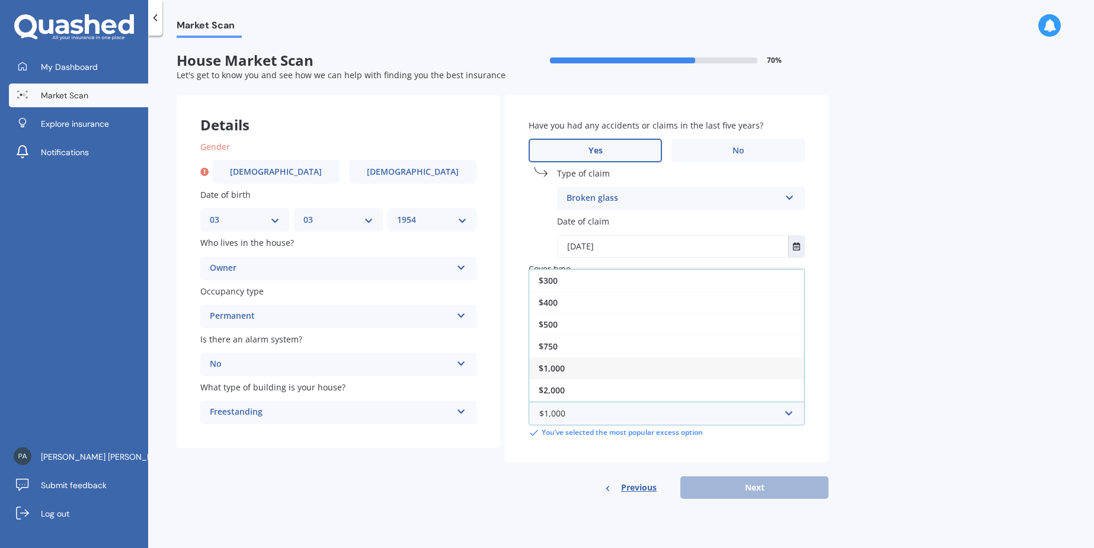
click at [562, 366] on span "$1,000" at bounding box center [551, 368] width 26 height 11
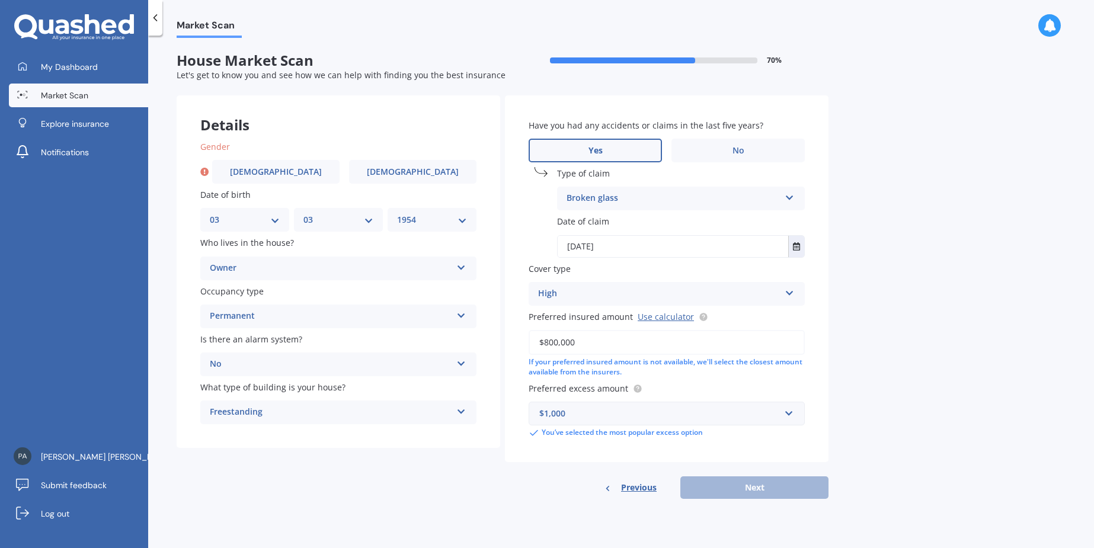
click at [556, 483] on div "Previous Next" at bounding box center [666, 487] width 323 height 23
click at [757, 491] on div "Previous Next" at bounding box center [666, 487] width 323 height 23
drag, startPoint x: 1092, startPoint y: 8, endPoint x: 724, endPoint y: 37, distance: 369.1
click at [724, 37] on div "Market Scan" at bounding box center [620, 19] width 945 height 38
click at [250, 170] on label "[DEMOGRAPHIC_DATA]" at bounding box center [275, 172] width 127 height 24
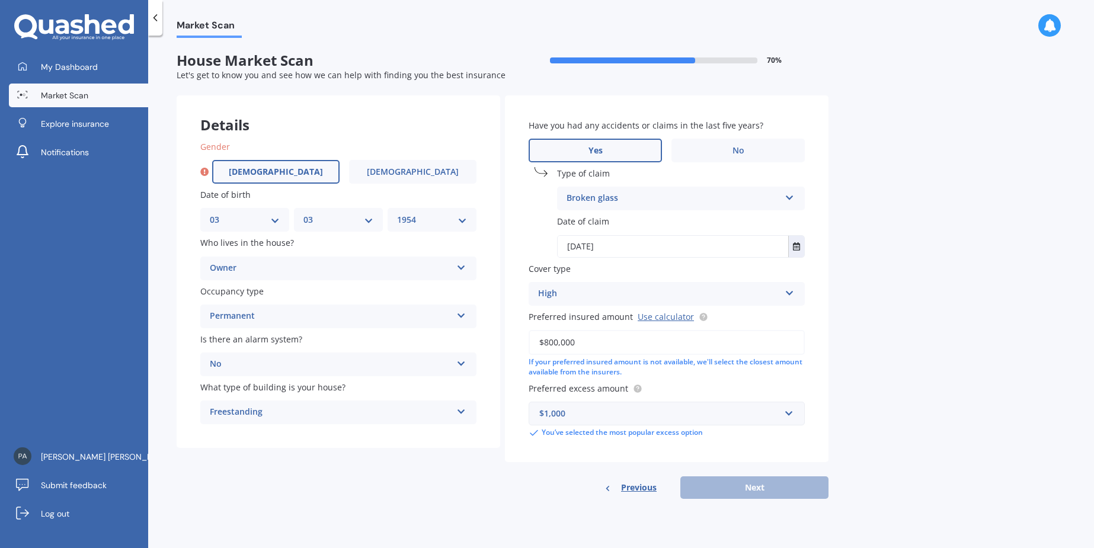
click at [0, 0] on input "[DEMOGRAPHIC_DATA]" at bounding box center [0, 0] width 0 height 0
click at [790, 491] on button "Next" at bounding box center [754, 487] width 148 height 23
select select "03"
select select "1954"
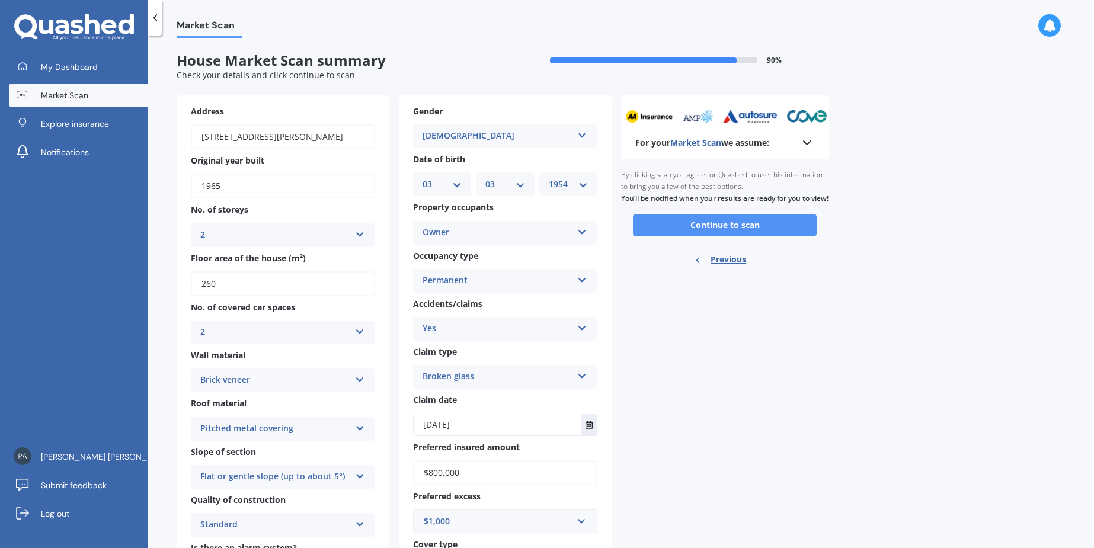
click at [754, 231] on button "Continue to scan" at bounding box center [725, 225] width 184 height 23
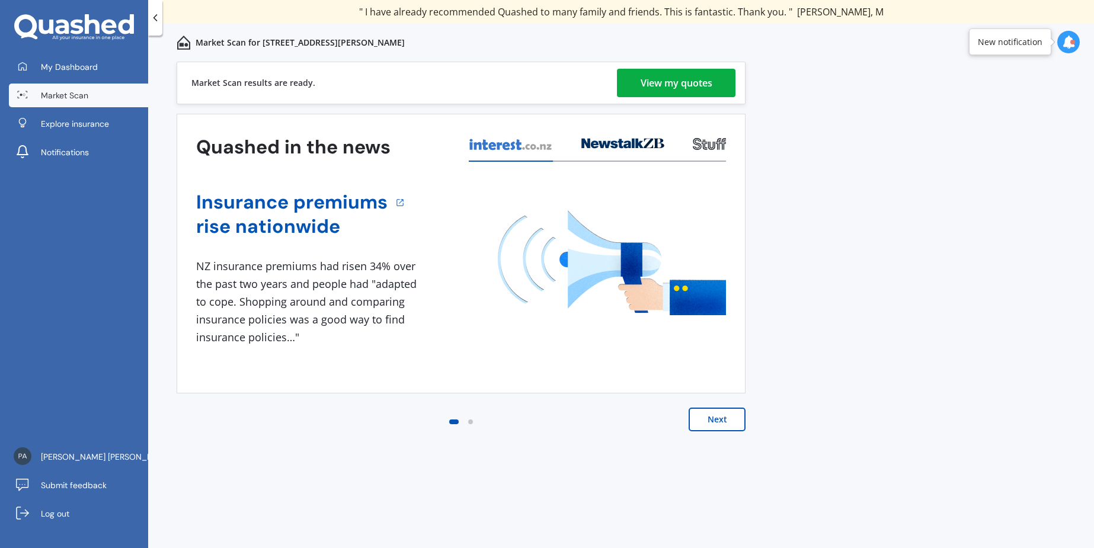
click at [652, 84] on div "View my quotes" at bounding box center [676, 83] width 72 height 28
